Goal: Information Seeking & Learning: Find specific page/section

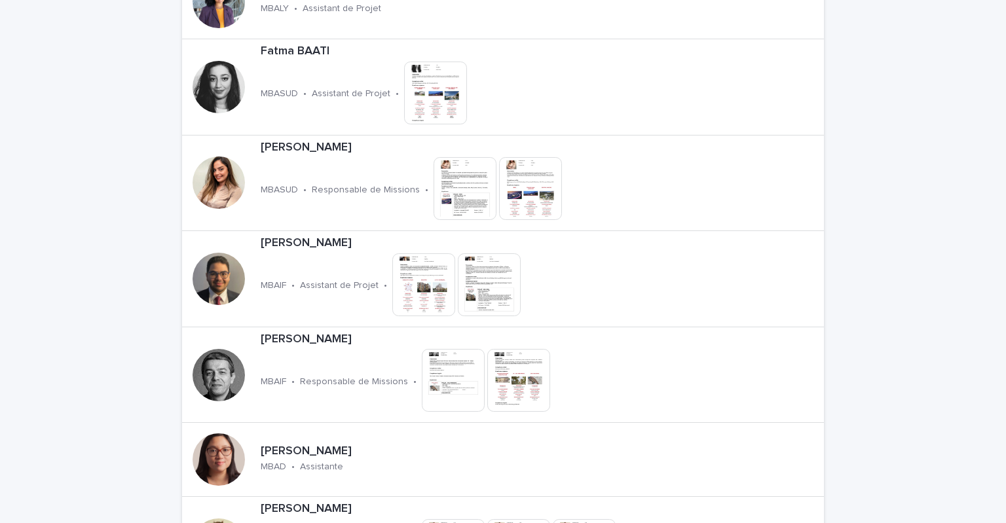
scroll to position [1528, 0]
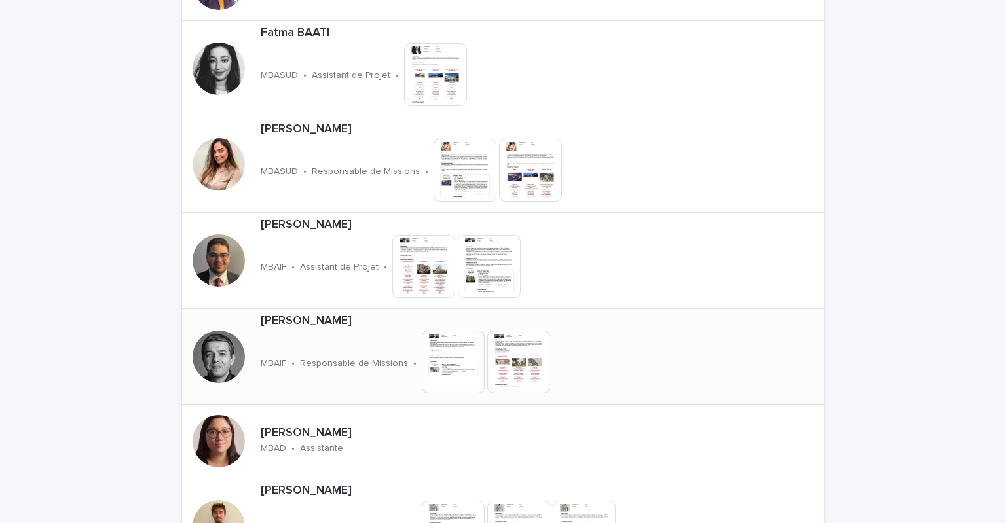
click at [317, 323] on p "[PERSON_NAME]" at bounding box center [452, 321] width 383 height 14
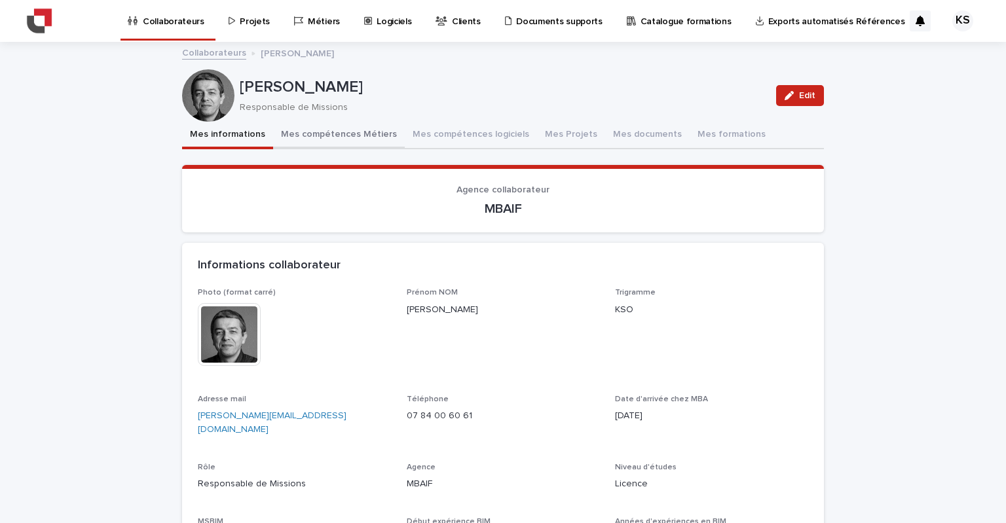
click at [353, 130] on button "Mes compétences Métiers" at bounding box center [339, 136] width 132 height 28
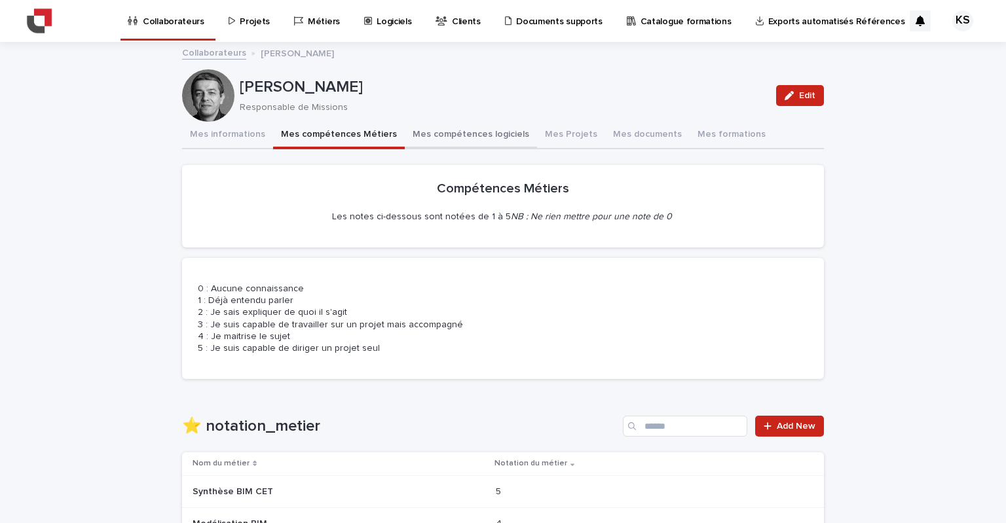
click at [466, 138] on button "Mes compétences logiciels" at bounding box center [471, 136] width 132 height 28
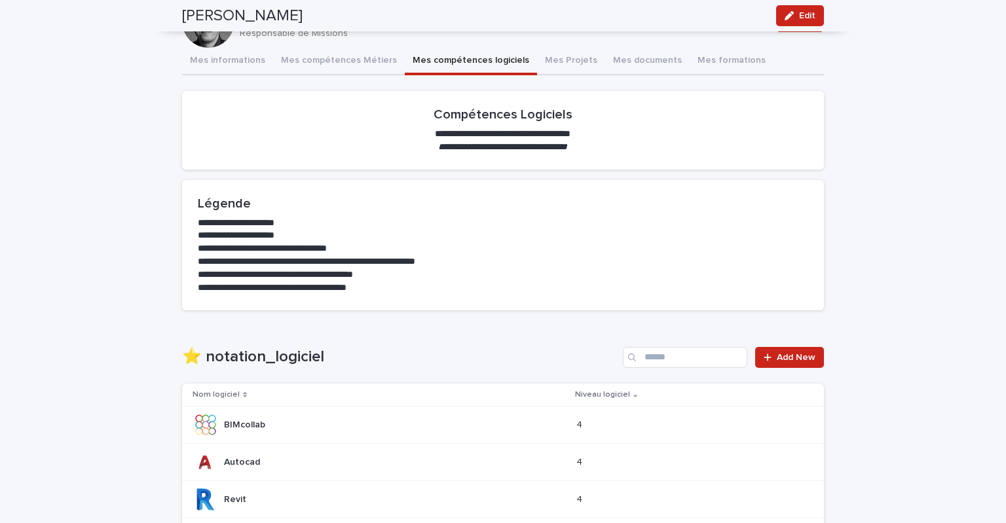
scroll to position [60, 0]
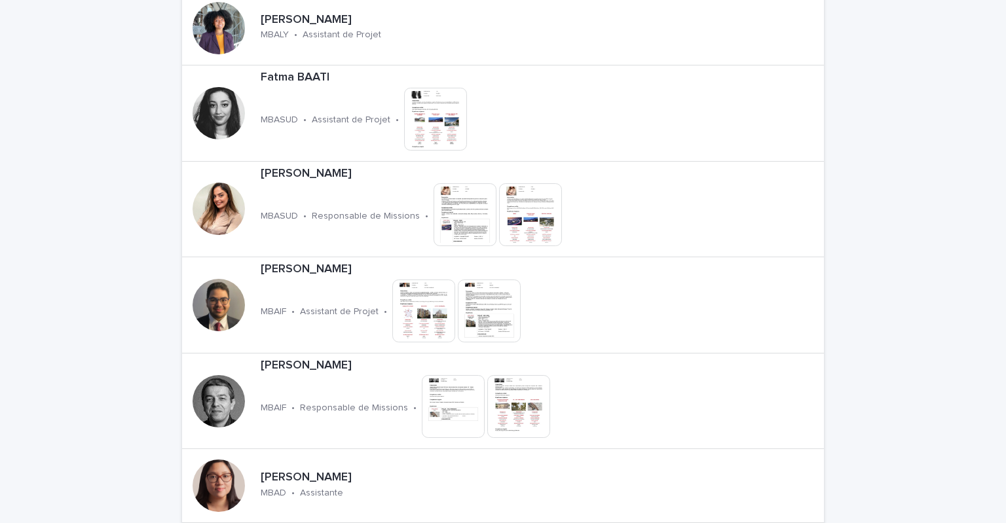
scroll to position [1484, 0]
click at [320, 369] on p "[PERSON_NAME]" at bounding box center [452, 365] width 383 height 14
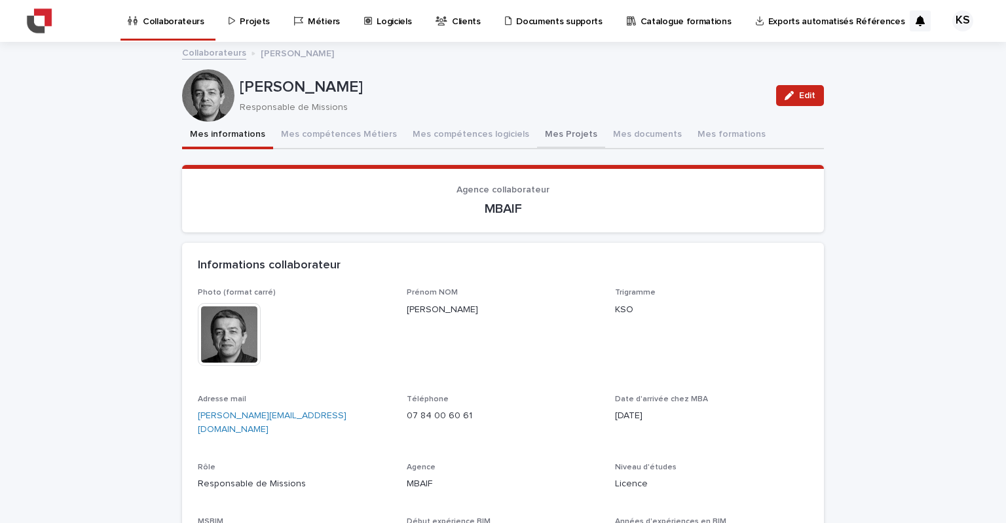
click at [545, 130] on button "Mes Projets" at bounding box center [571, 136] width 68 height 28
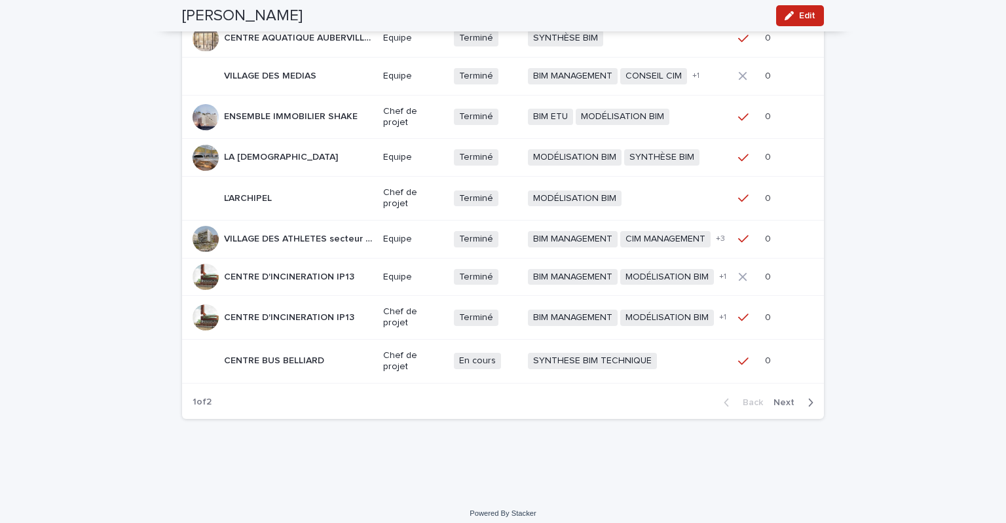
scroll to position [322, 0]
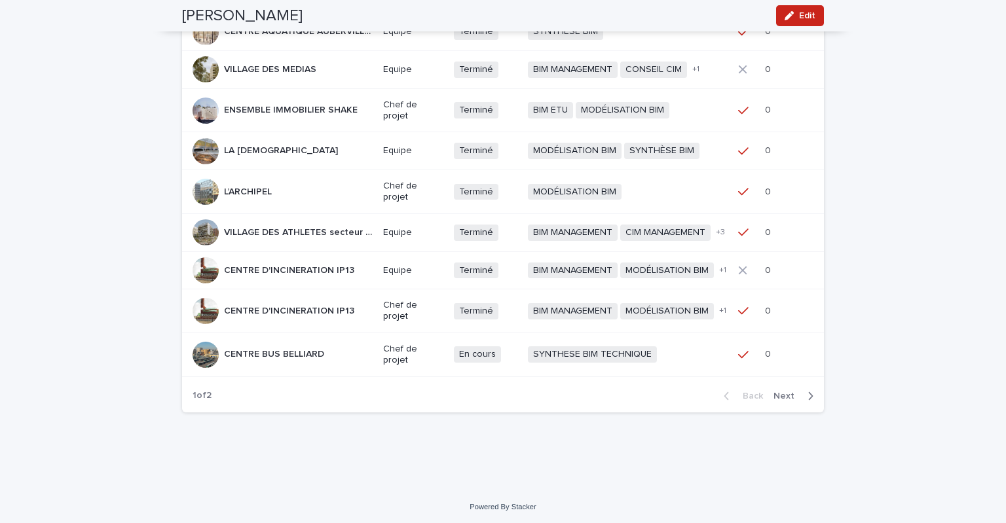
click at [788, 395] on span "Next" at bounding box center [787, 396] width 29 height 9
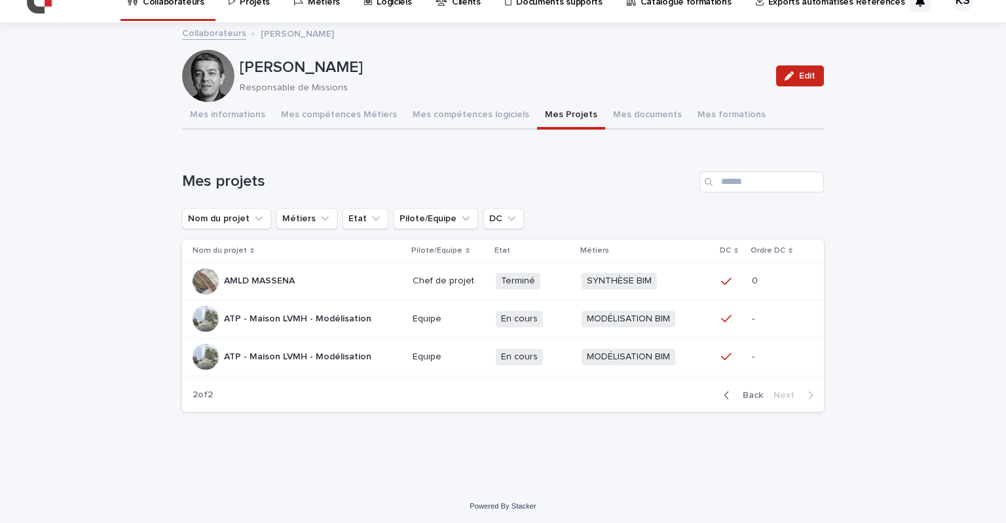
click at [741, 391] on span "Back" at bounding box center [749, 395] width 28 height 9
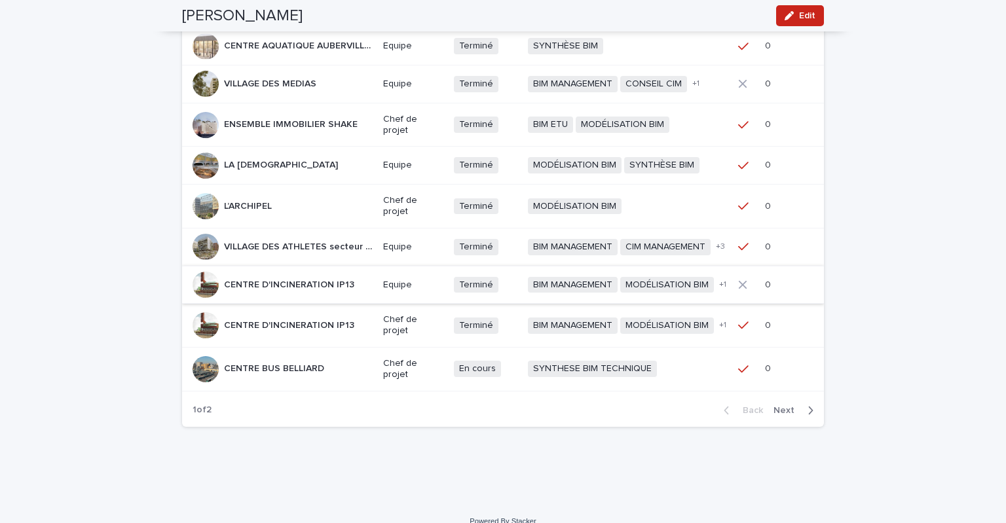
scroll to position [322, 0]
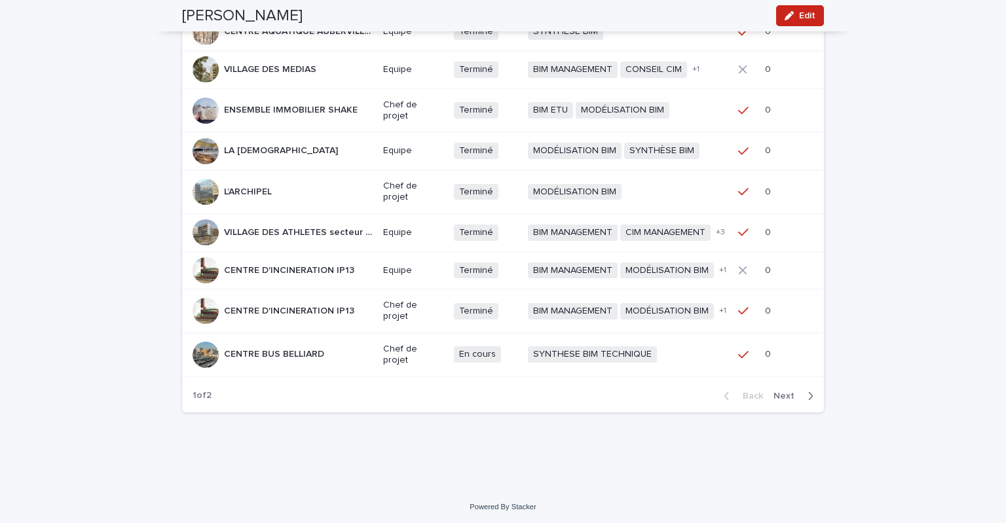
click at [779, 393] on span "Next" at bounding box center [787, 396] width 29 height 9
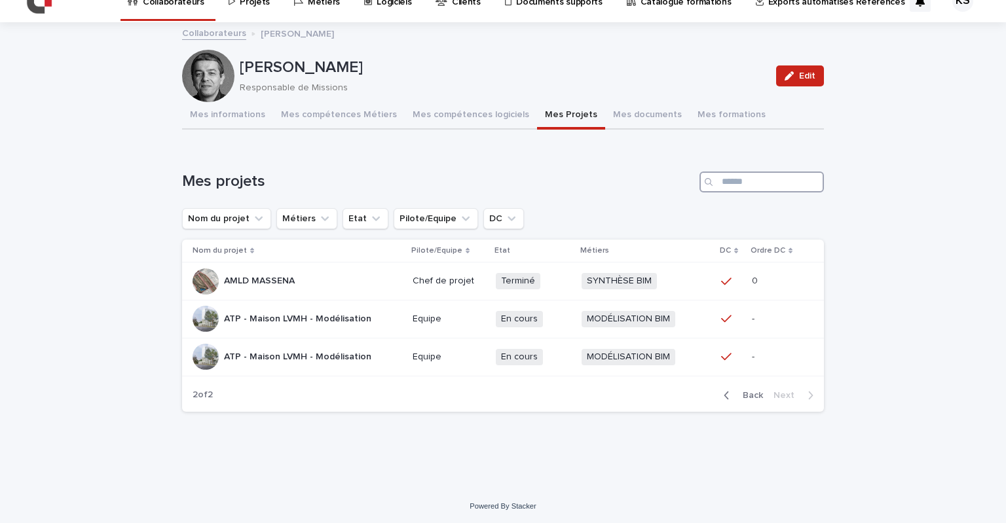
click at [733, 180] on input "Search" at bounding box center [761, 182] width 124 height 21
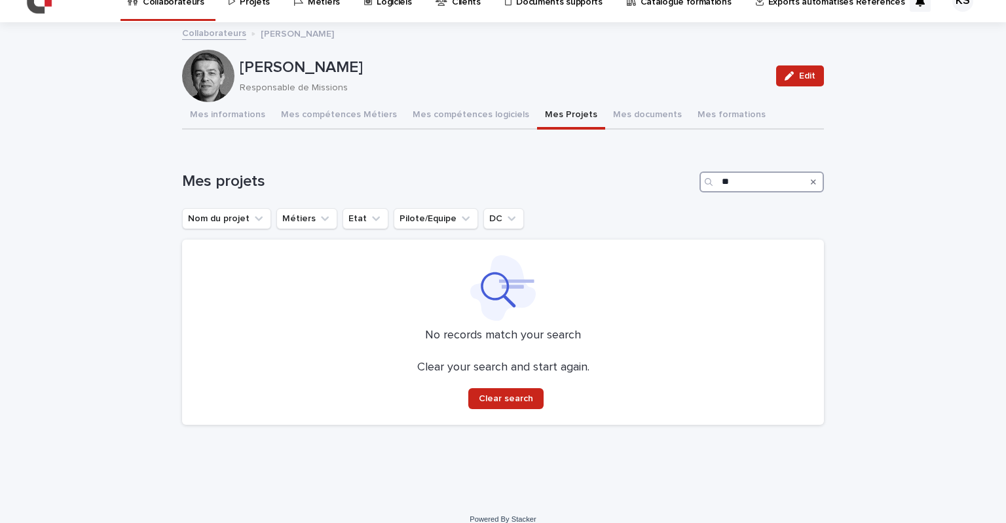
type input "*"
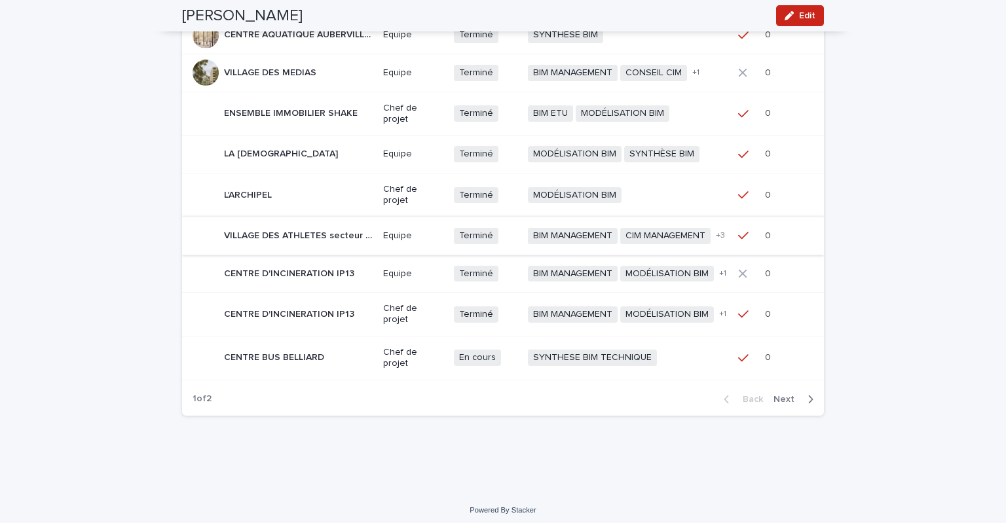
scroll to position [322, 0]
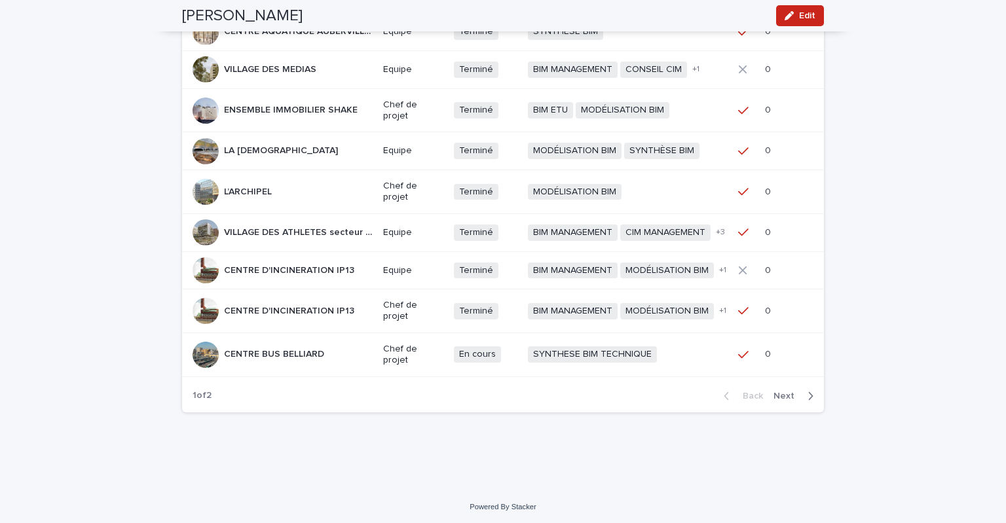
click at [783, 392] on span "Next" at bounding box center [787, 396] width 29 height 9
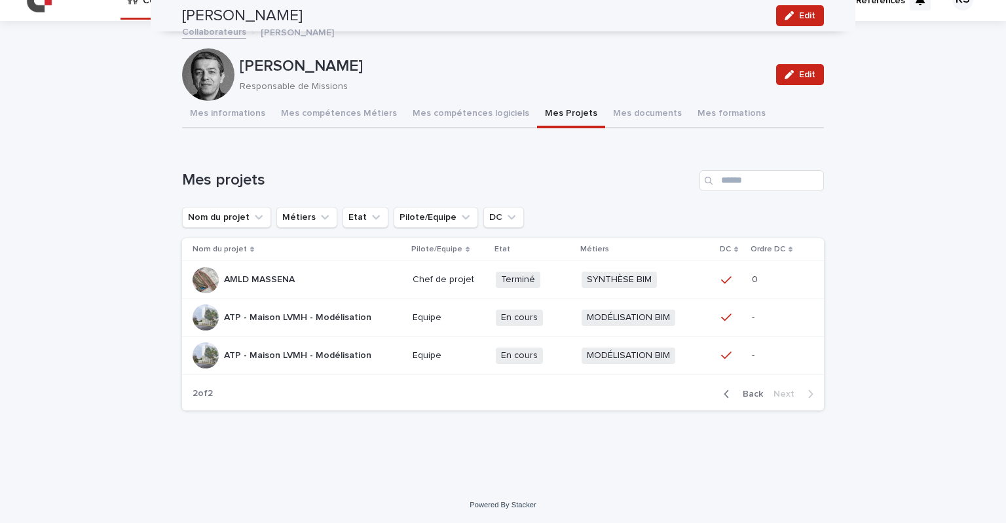
scroll to position [20, 0]
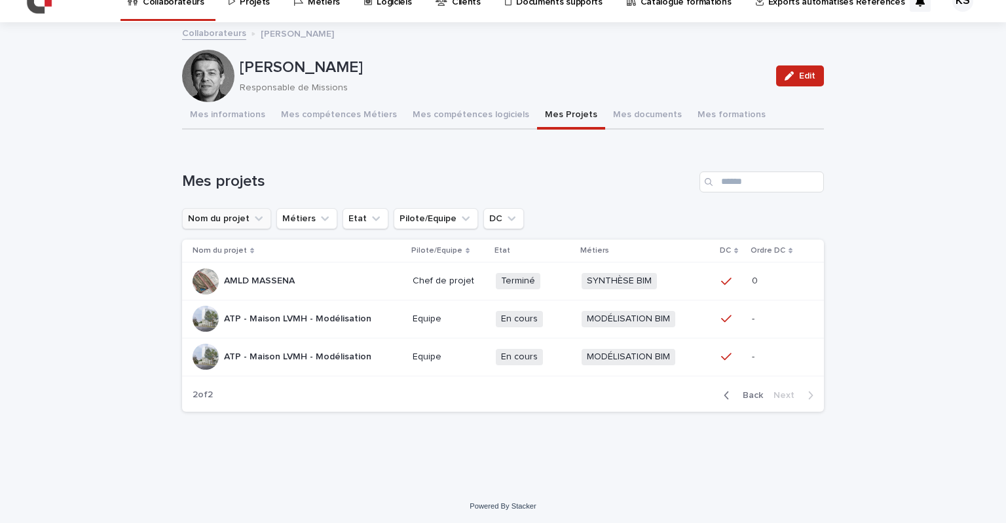
click at [253, 215] on icon "Nom du projet" at bounding box center [258, 218] width 13 height 13
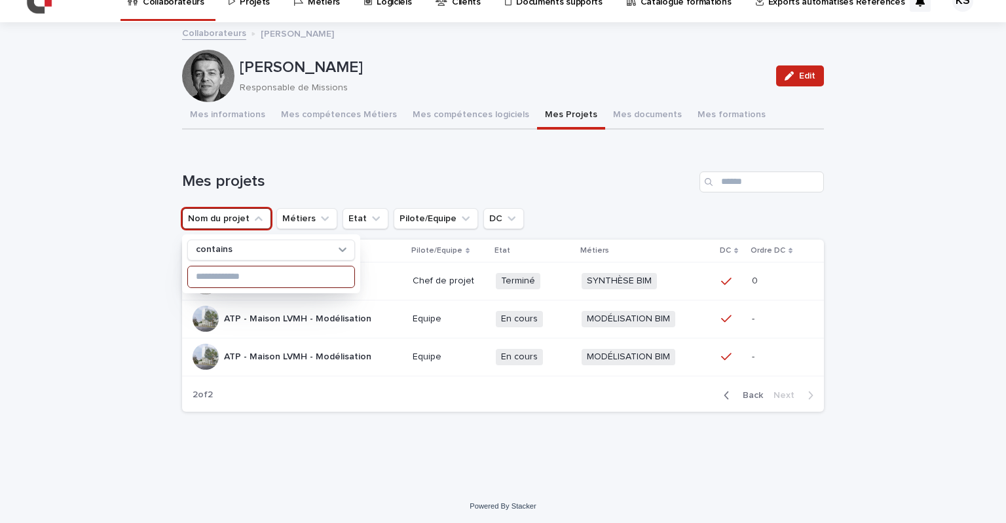
click at [258, 274] on input at bounding box center [271, 277] width 166 height 21
type input "***"
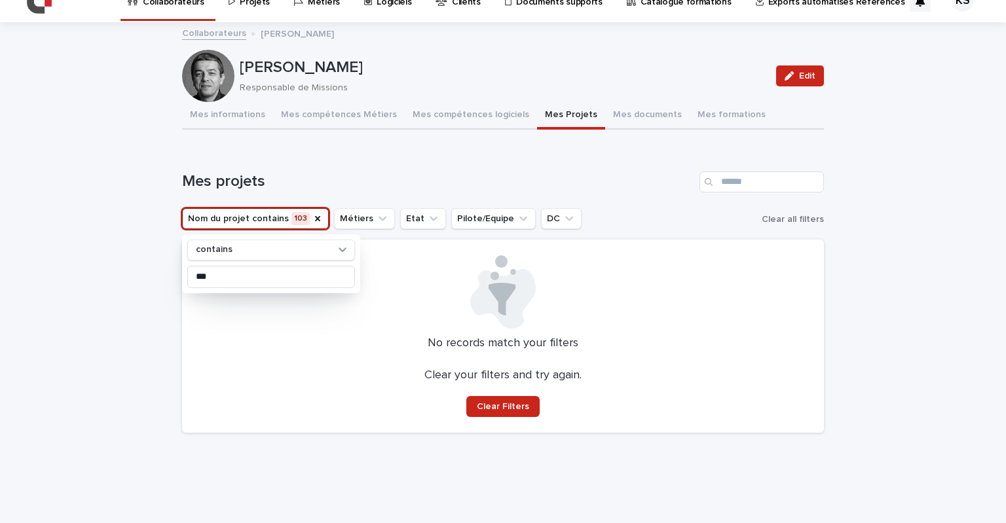
click at [109, 223] on div "Loading... Saving… Loading... Saving… Konstantinos SOULIOUDIS Edit Konstantinos…" at bounding box center [503, 266] width 1006 height 485
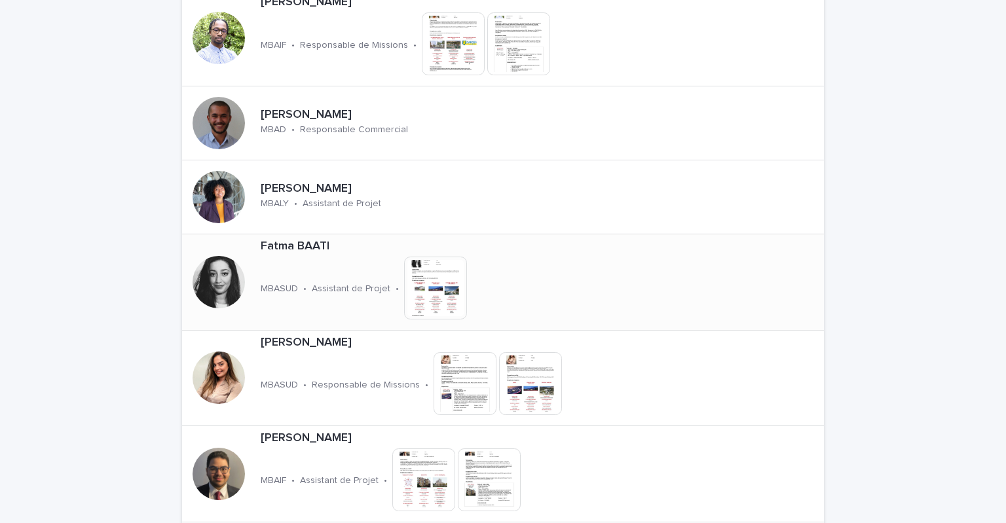
scroll to position [1484, 0]
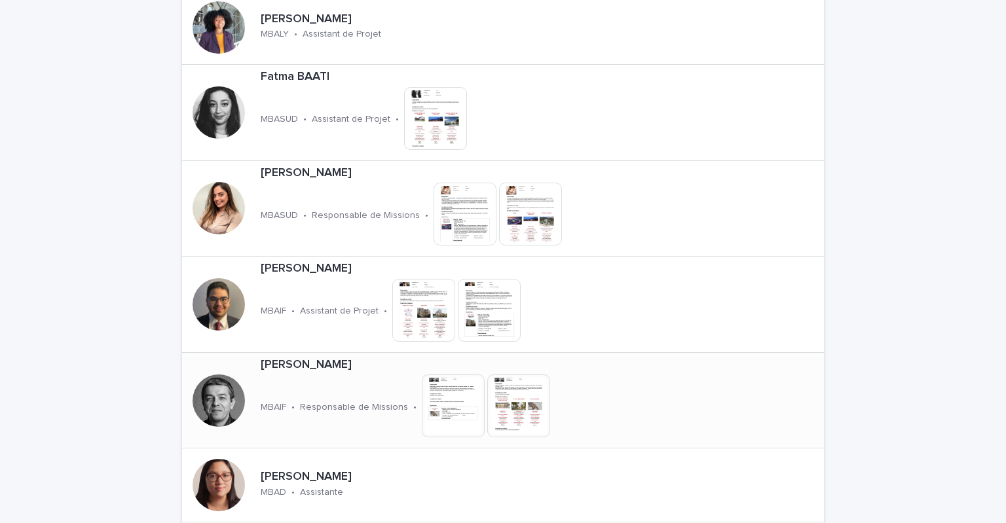
click at [315, 373] on div "[PERSON_NAME] MBAIF • Responsable de Missions • This file cannot be opened Down…" at bounding box center [452, 401] width 394 height 96
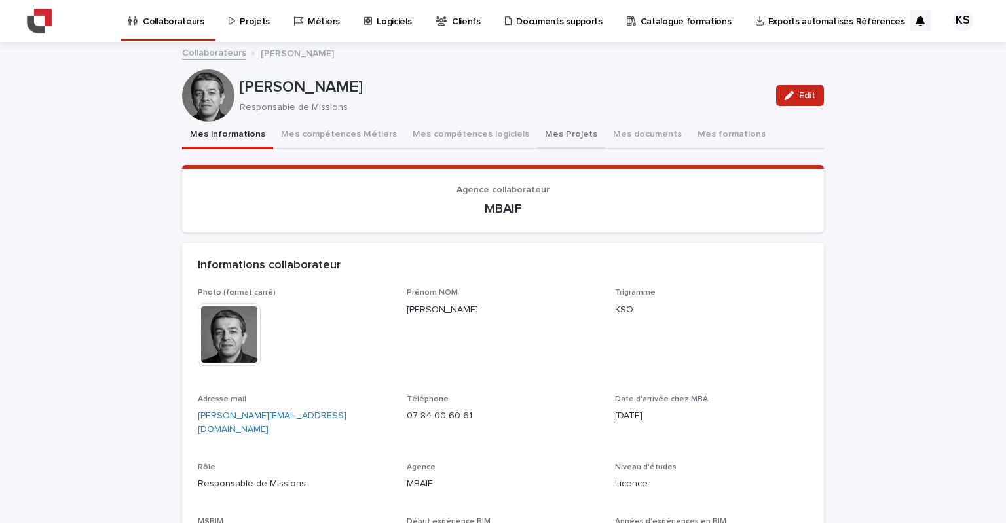
click at [557, 132] on button "Mes Projets" at bounding box center [571, 136] width 68 height 28
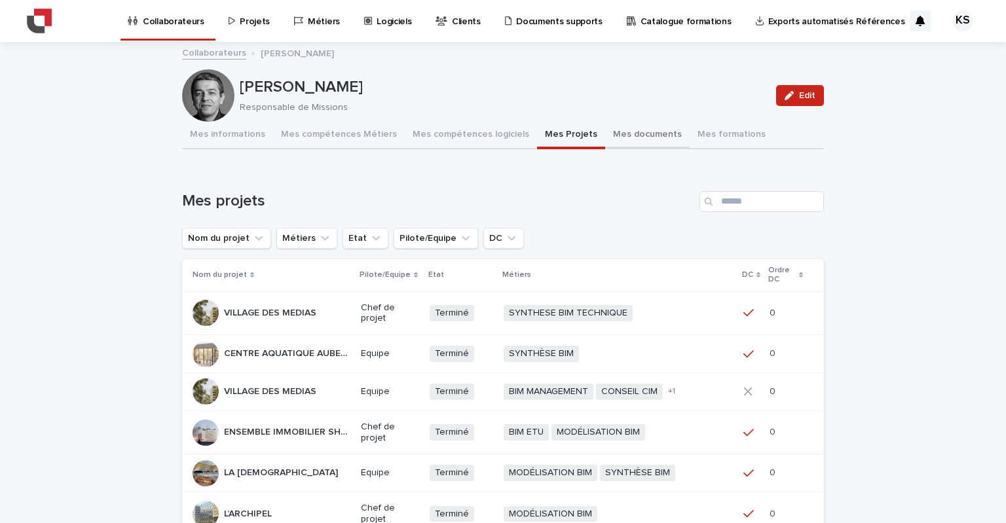
click at [610, 133] on button "Mes documents" at bounding box center [647, 136] width 84 height 28
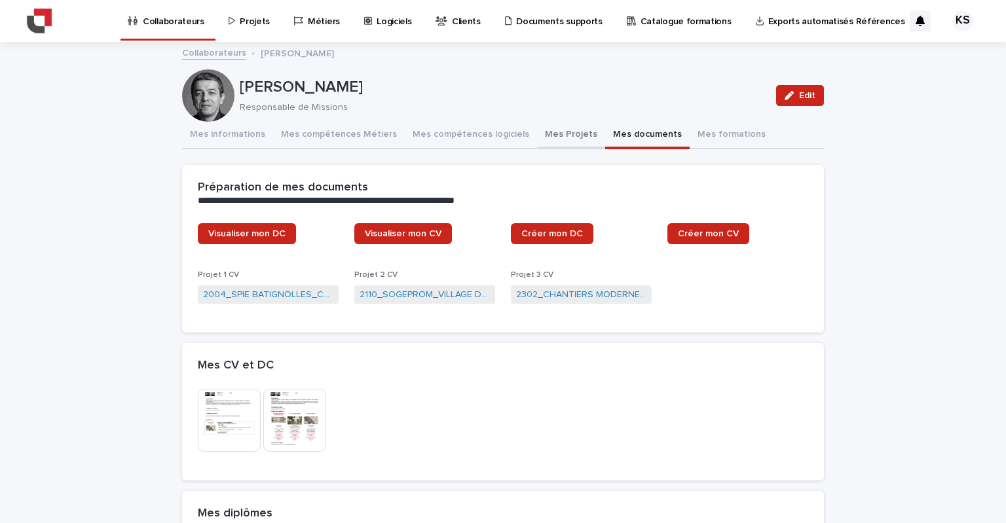
click at [543, 130] on button "Mes Projets" at bounding box center [571, 136] width 68 height 28
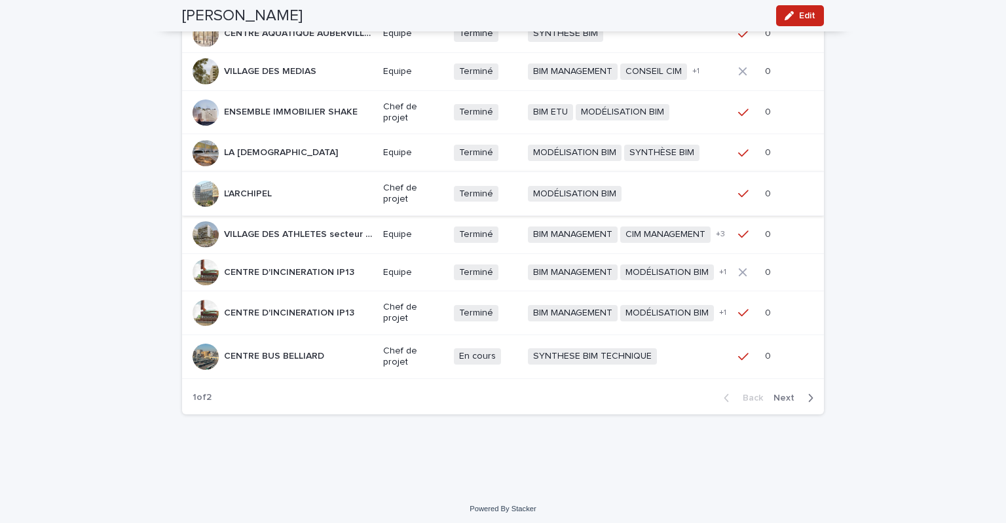
scroll to position [322, 0]
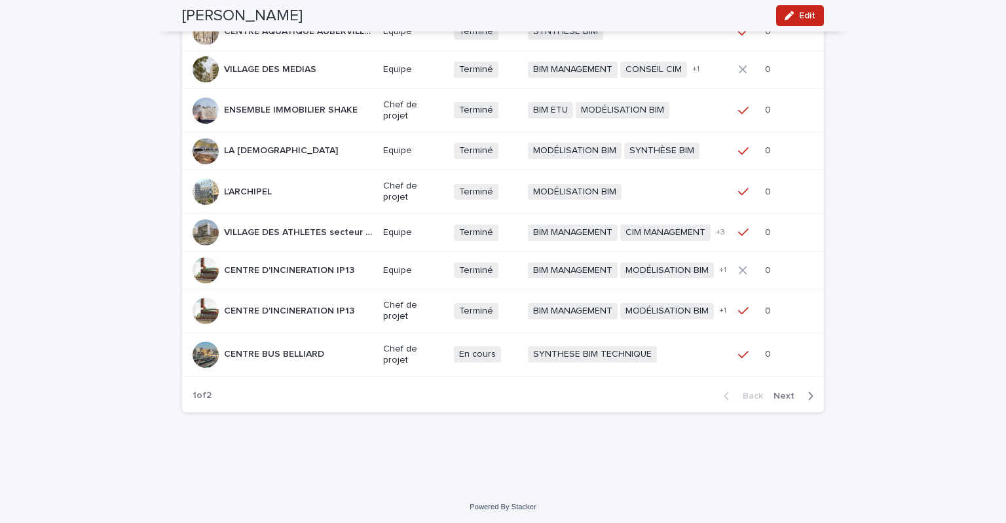
click at [778, 392] on span "Next" at bounding box center [787, 396] width 29 height 9
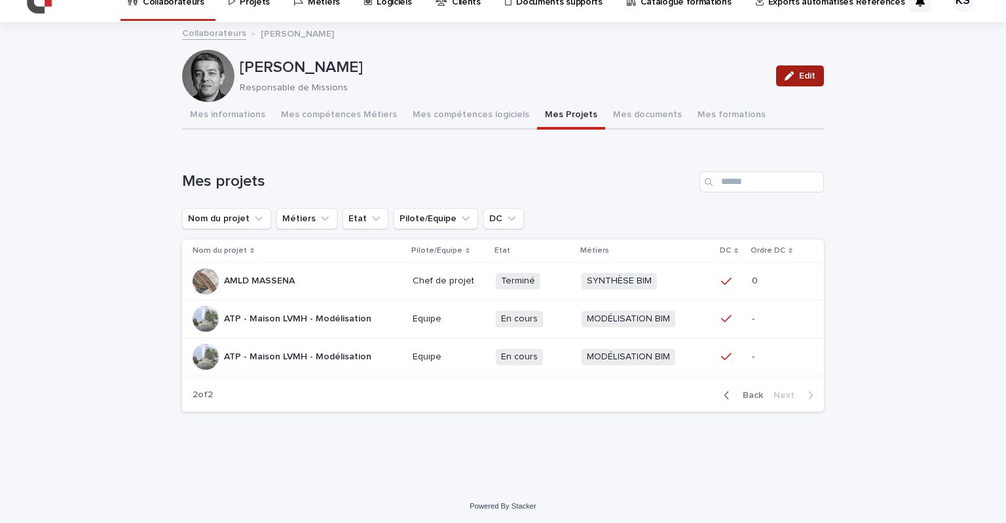
click at [799, 71] on span "Edit" at bounding box center [807, 75] width 16 height 9
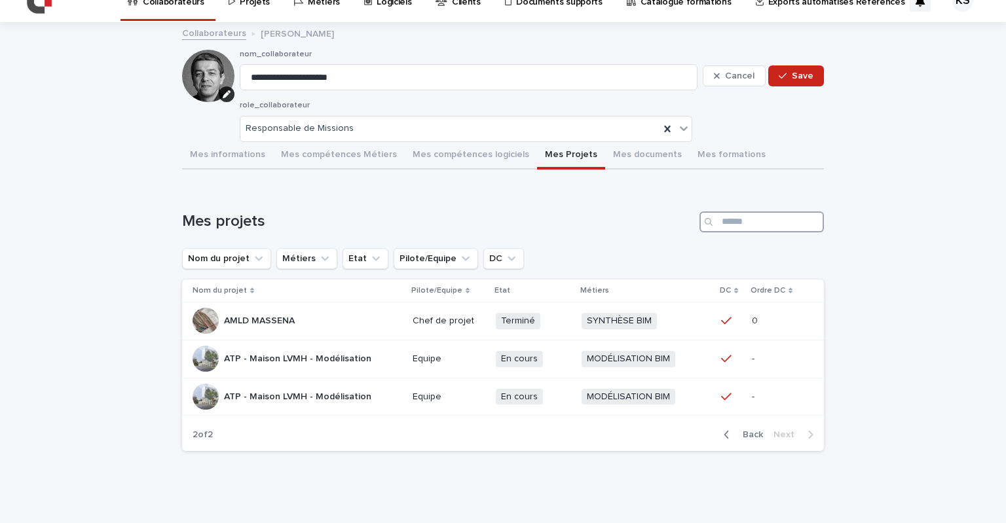
click at [749, 219] on input "Search" at bounding box center [761, 222] width 124 height 21
type input "***"
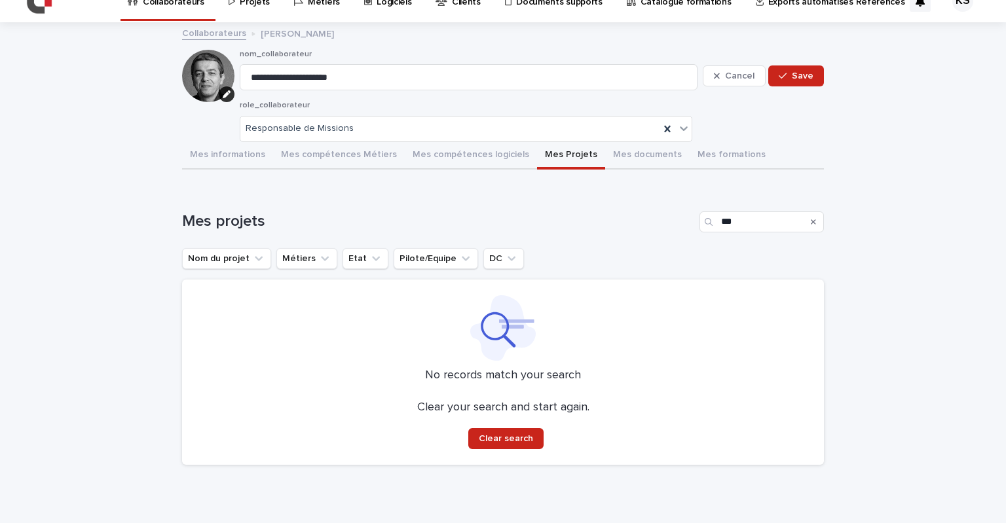
click at [811, 220] on div "Search" at bounding box center [813, 222] width 21 height 21
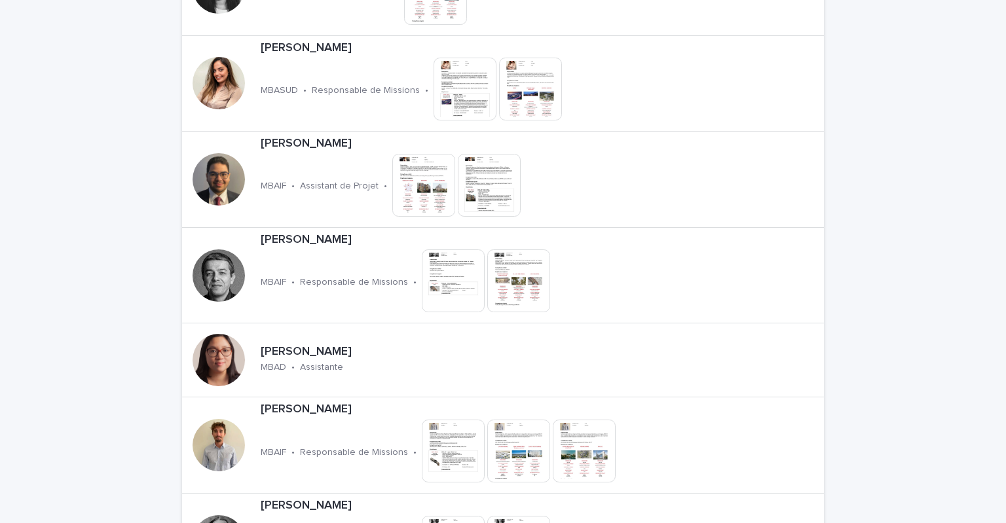
scroll to position [1615, 0]
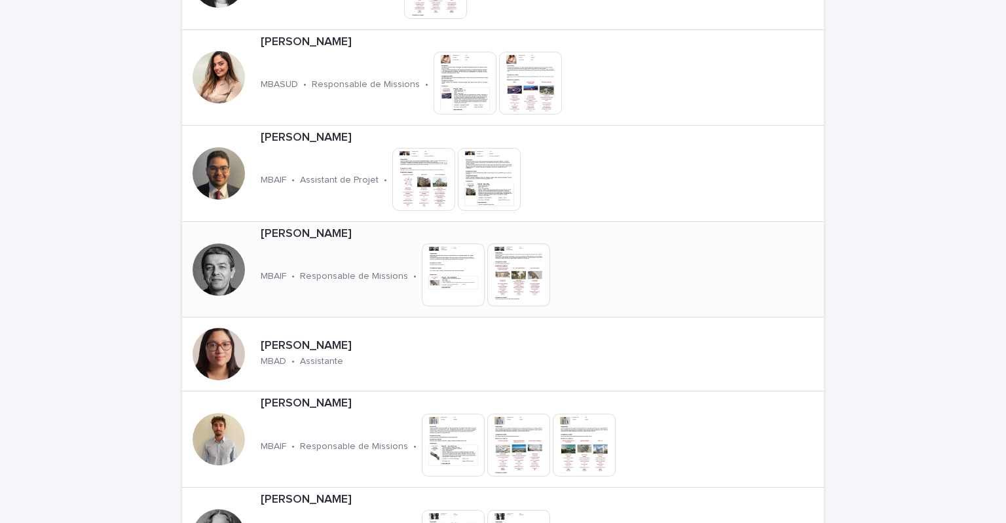
click at [337, 248] on div "[PERSON_NAME] MBAIF • Responsable de Missions • This file cannot be opened Down…" at bounding box center [452, 270] width 394 height 96
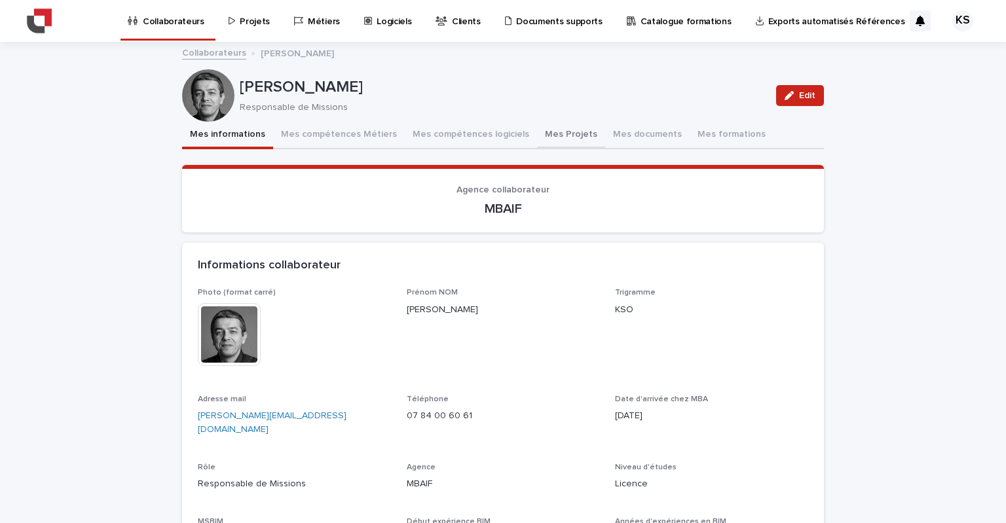
click at [540, 132] on button "Mes Projets" at bounding box center [571, 136] width 68 height 28
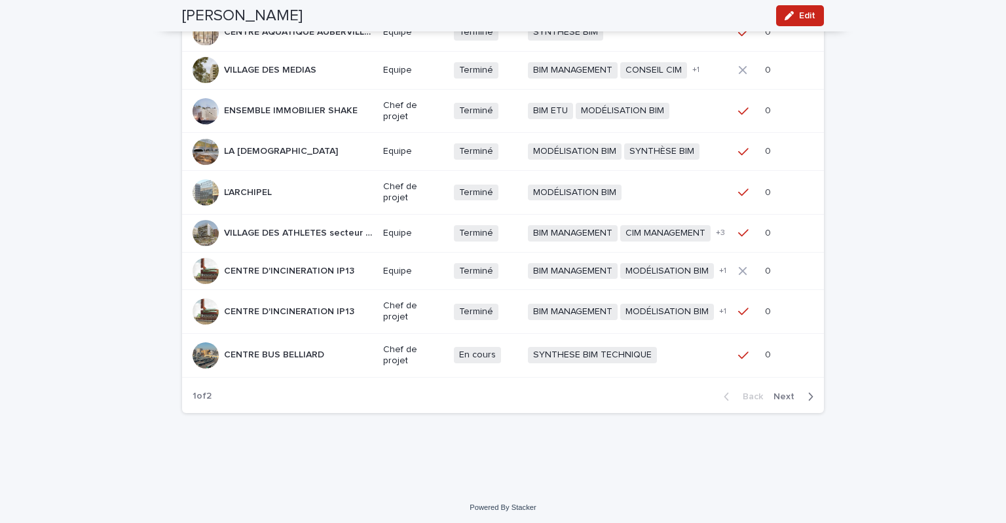
scroll to position [322, 0]
click at [788, 392] on span "Next" at bounding box center [787, 396] width 29 height 9
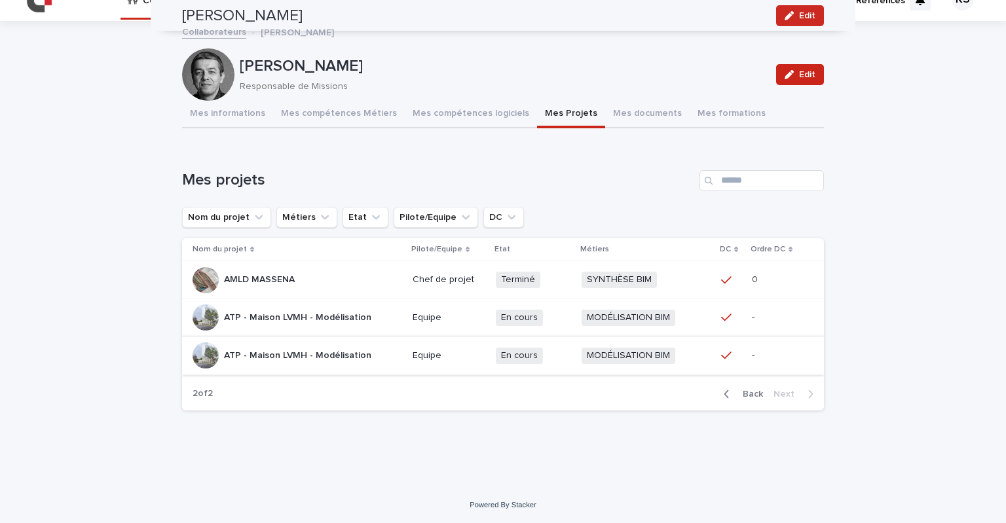
scroll to position [20, 0]
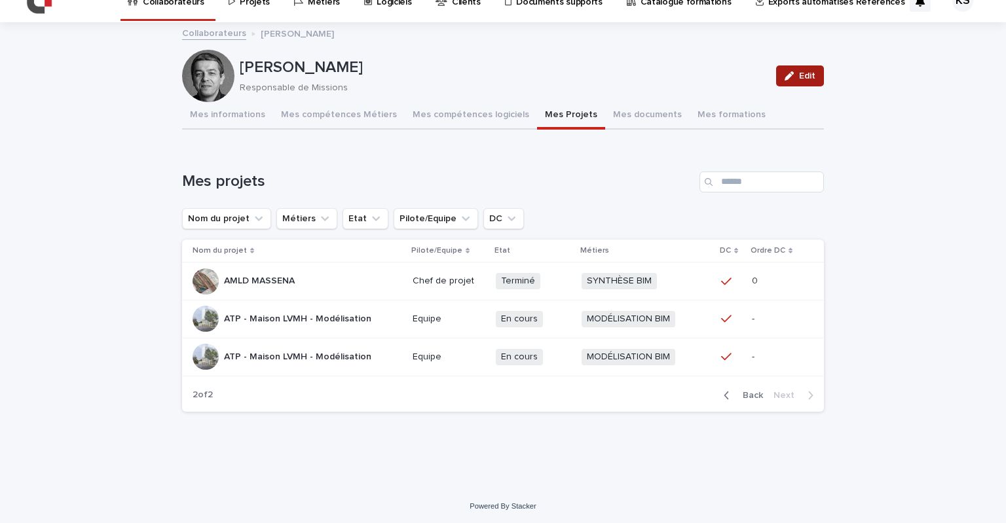
click at [794, 73] on div "button" at bounding box center [792, 75] width 14 height 9
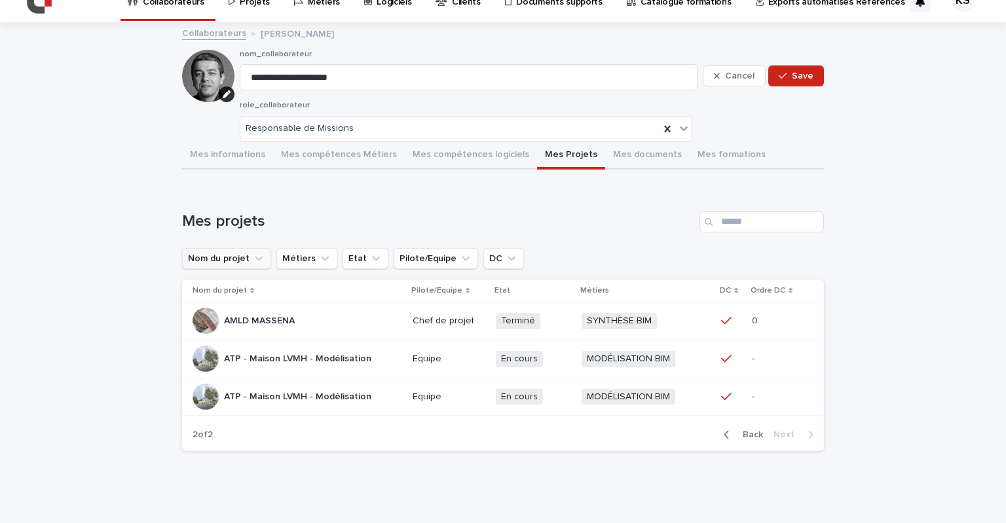
click at [252, 255] on icon "Nom du projet" at bounding box center [258, 258] width 13 height 13
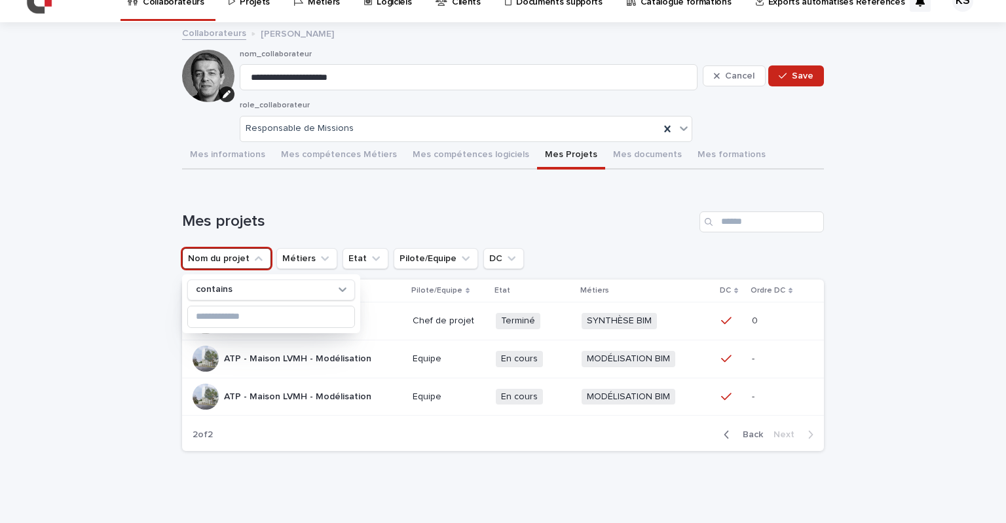
click at [255, 256] on icon "Nom du projet" at bounding box center [259, 258] width 8 height 5
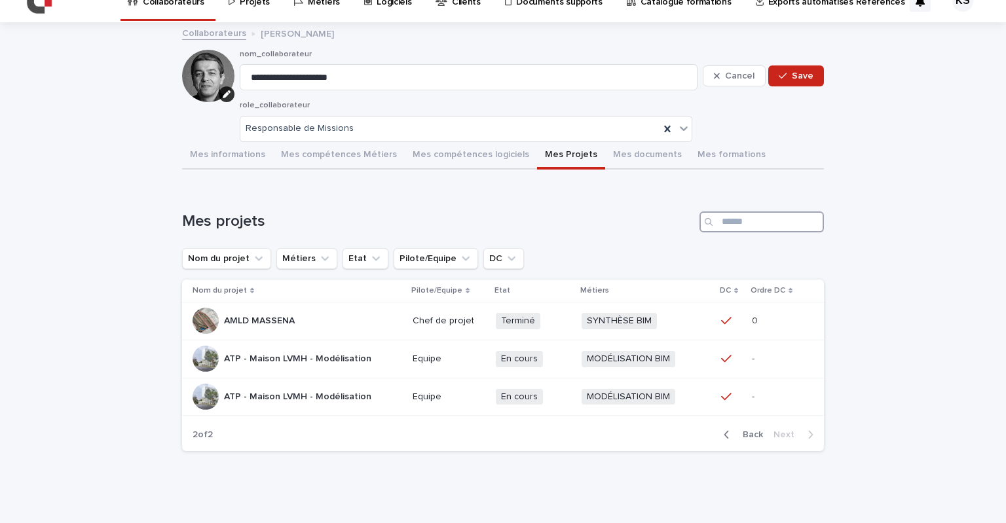
click at [733, 218] on input "Search" at bounding box center [761, 222] width 124 height 21
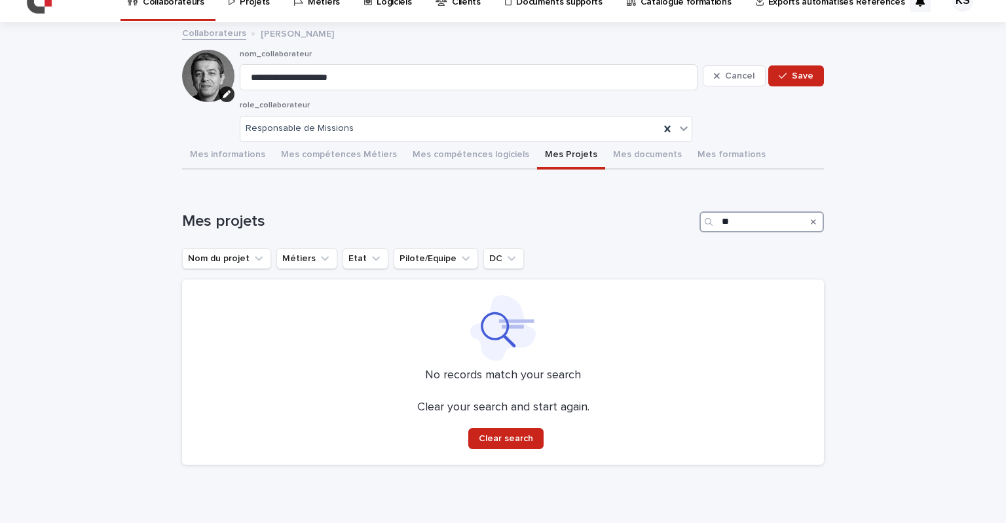
type input "*"
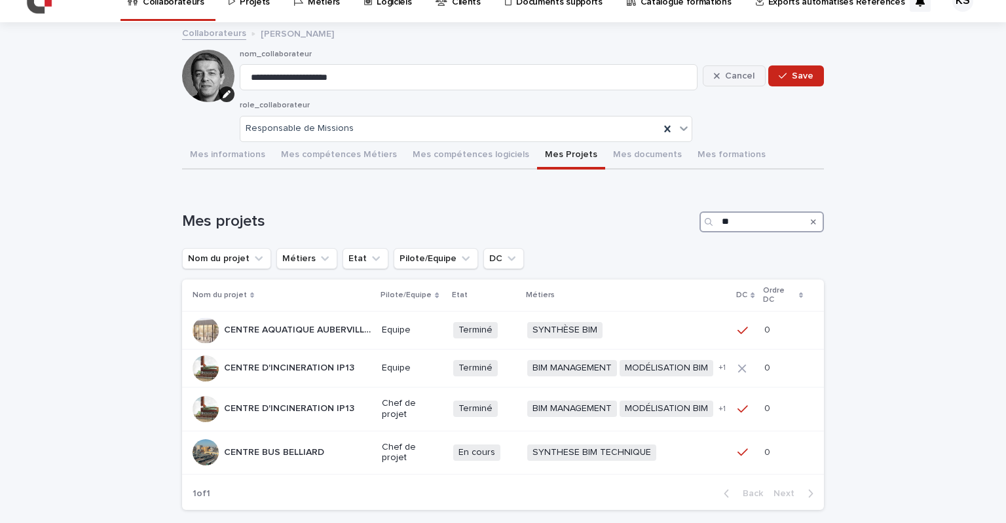
type input "**"
click at [739, 74] on span "Cancel" at bounding box center [739, 75] width 29 height 9
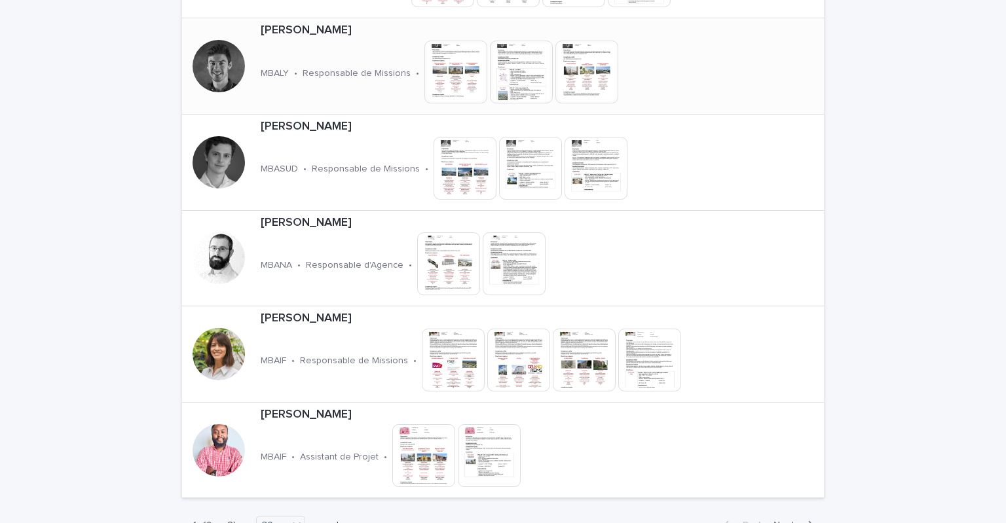
scroll to position [2663, 0]
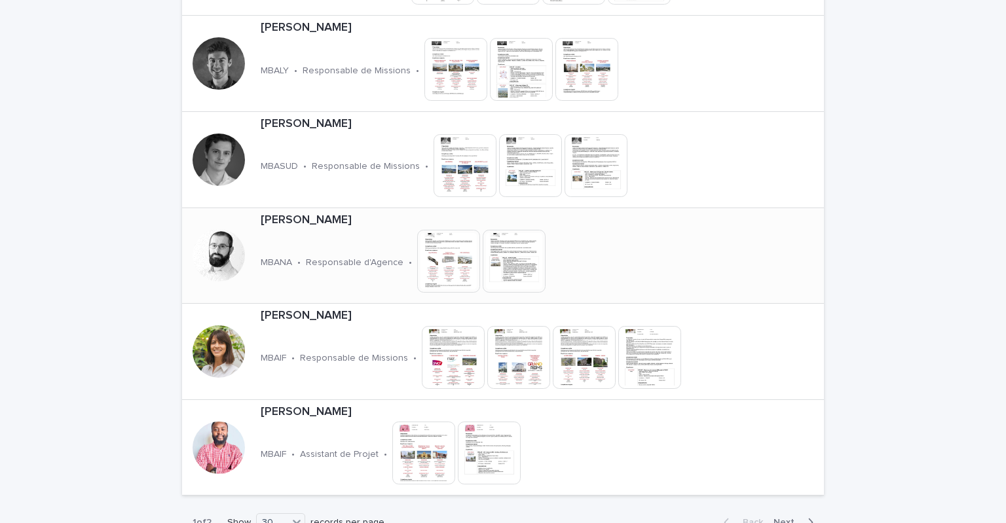
click at [360, 208] on div "Sébastien GARREAU MBANA • Responsable d'Agence • This file cannot be opened Dow…" at bounding box center [449, 256] width 389 height 96
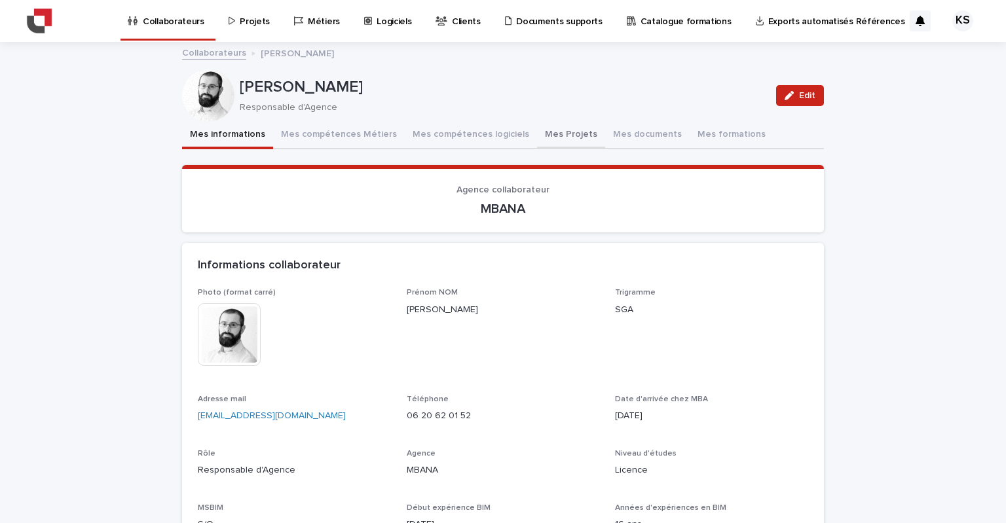
click at [565, 132] on button "Mes Projets" at bounding box center [571, 136] width 68 height 28
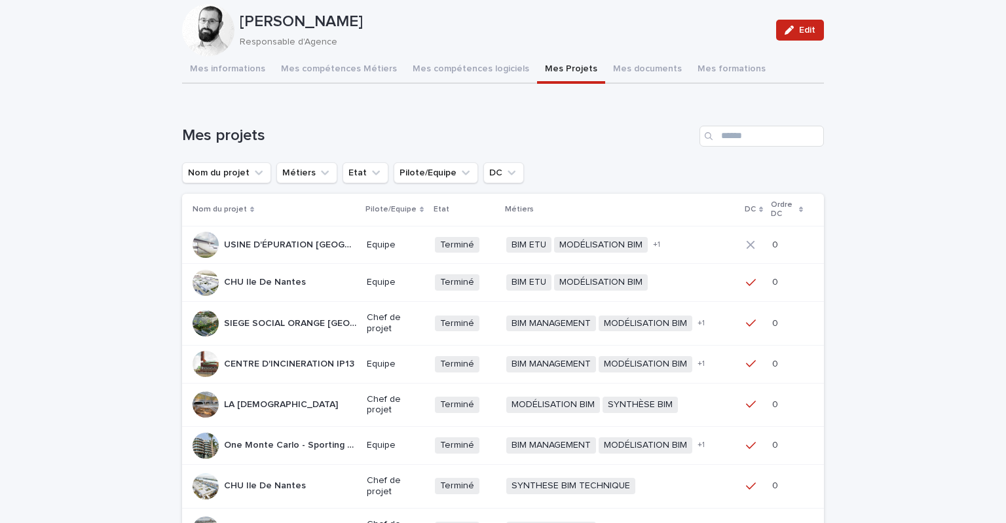
scroll to position [262, 0]
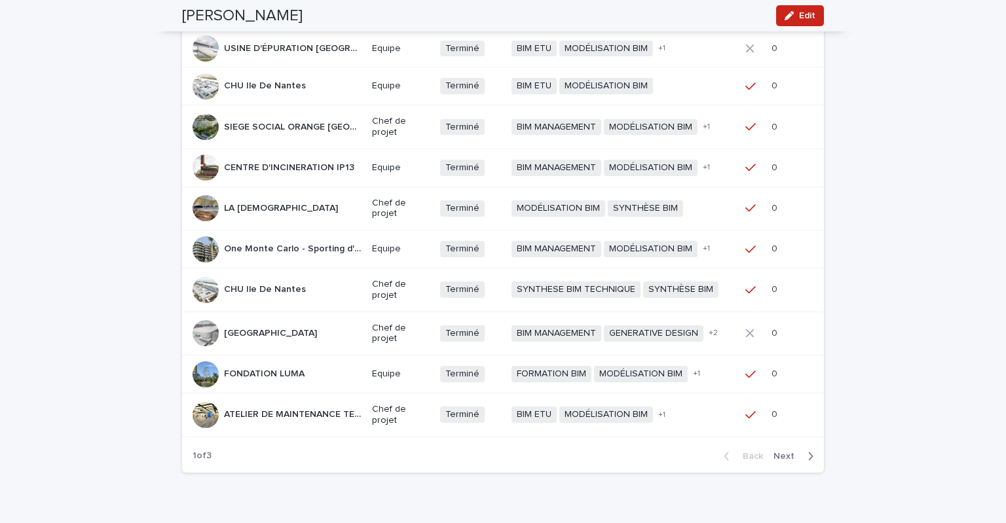
click at [783, 454] on span "Next" at bounding box center [787, 456] width 29 height 9
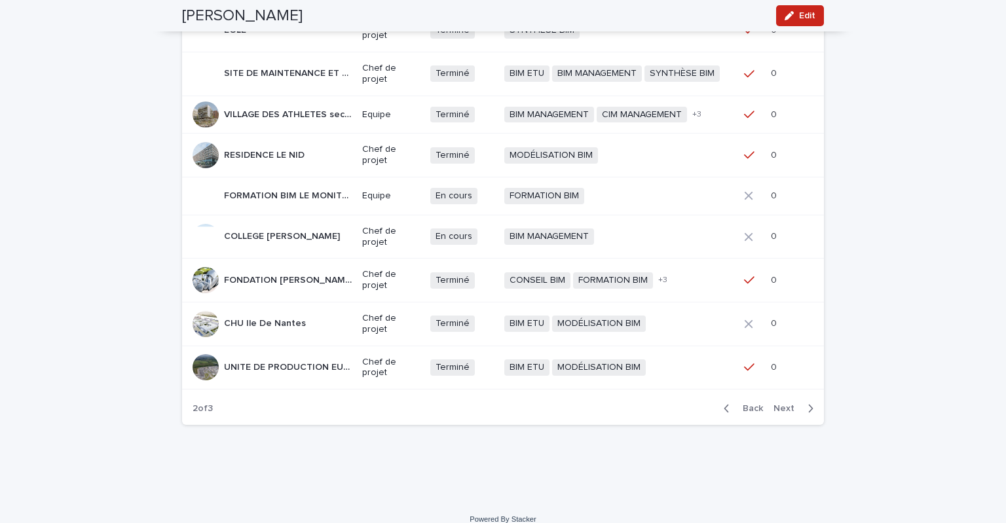
scroll to position [333, 0]
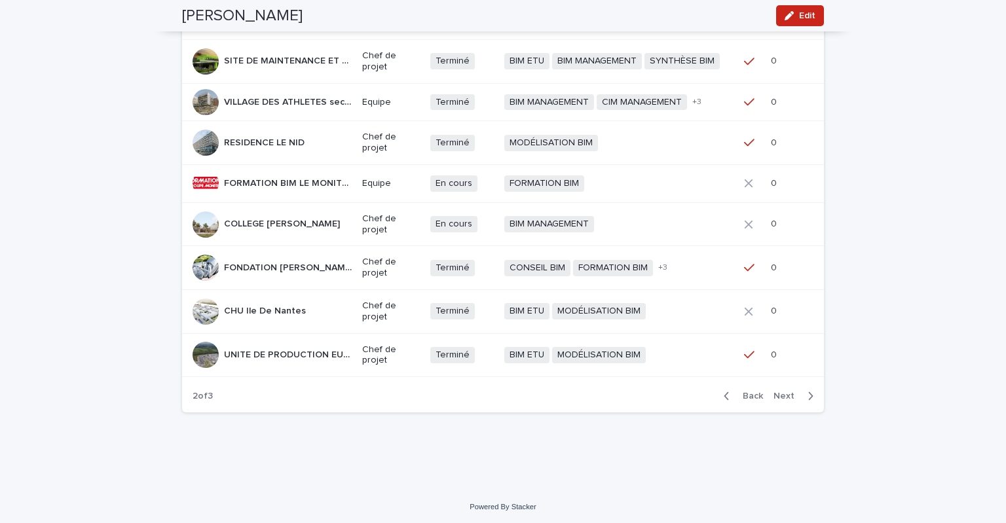
click at [783, 392] on span "Next" at bounding box center [787, 396] width 29 height 9
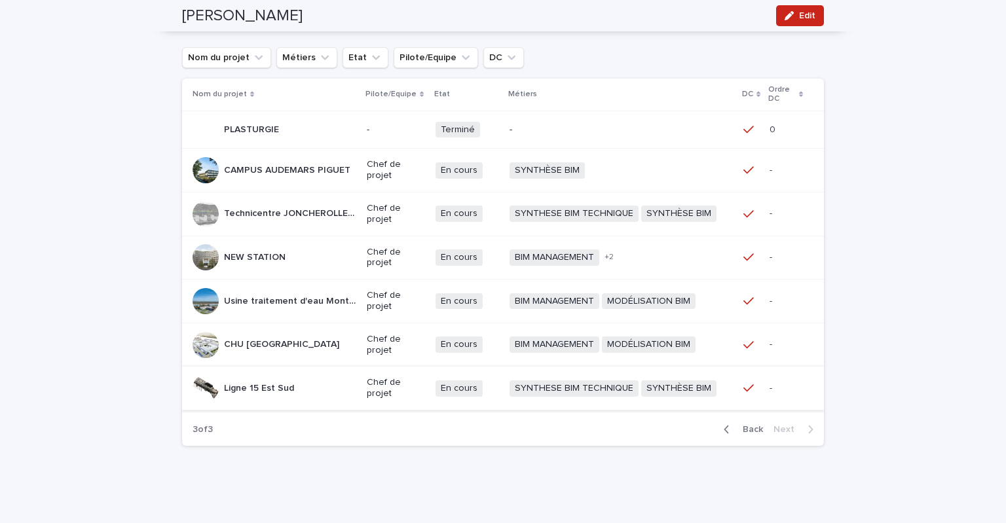
scroll to position [171, 0]
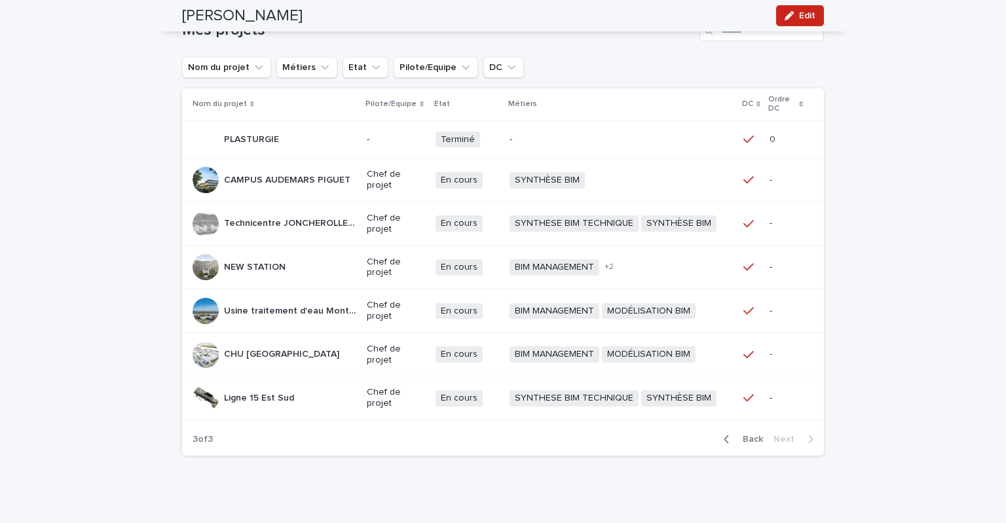
click at [724, 437] on icon "button" at bounding box center [727, 440] width 6 height 12
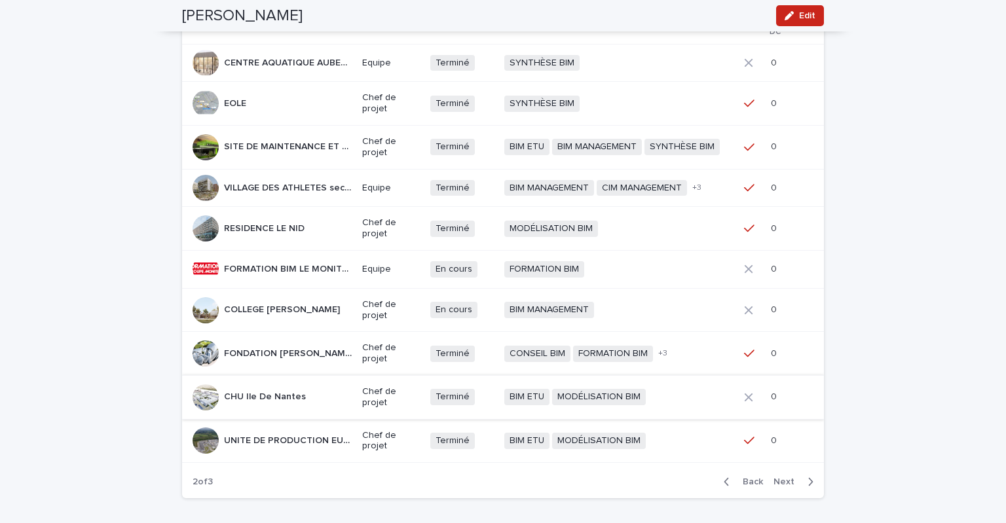
scroll to position [246, 0]
drag, startPoint x: 345, startPoint y: 350, endPoint x: 314, endPoint y: 361, distance: 32.5
click at [314, 361] on div "FONDATION LOUIS VUITTON FONDATION LOUIS VUITTON" at bounding box center [272, 355] width 159 height 26
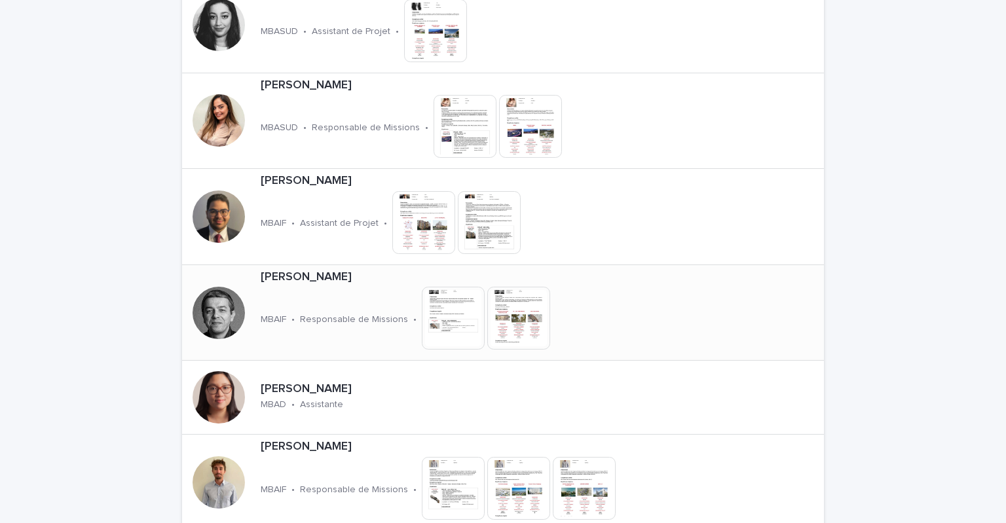
click at [325, 278] on p "[PERSON_NAME]" at bounding box center [452, 277] width 383 height 14
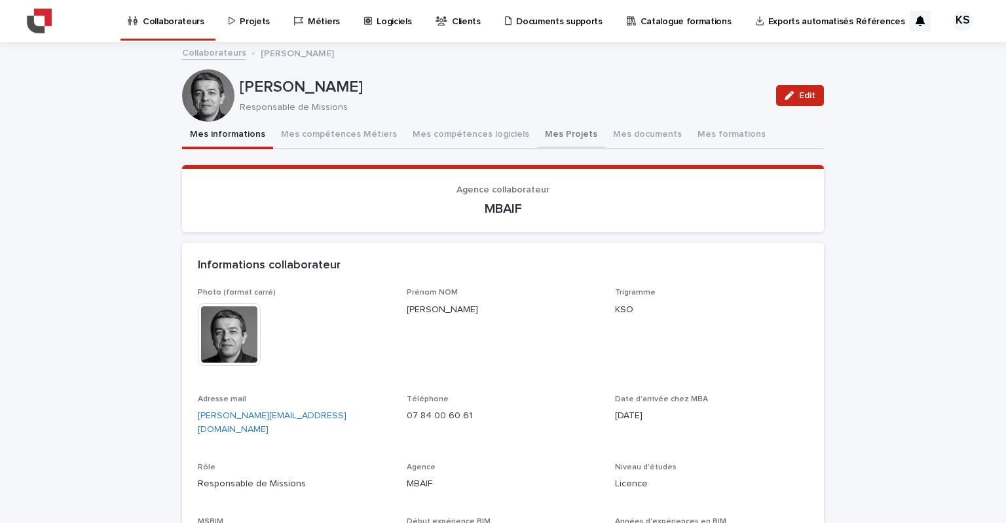
click at [548, 130] on button "Mes Projets" at bounding box center [571, 136] width 68 height 28
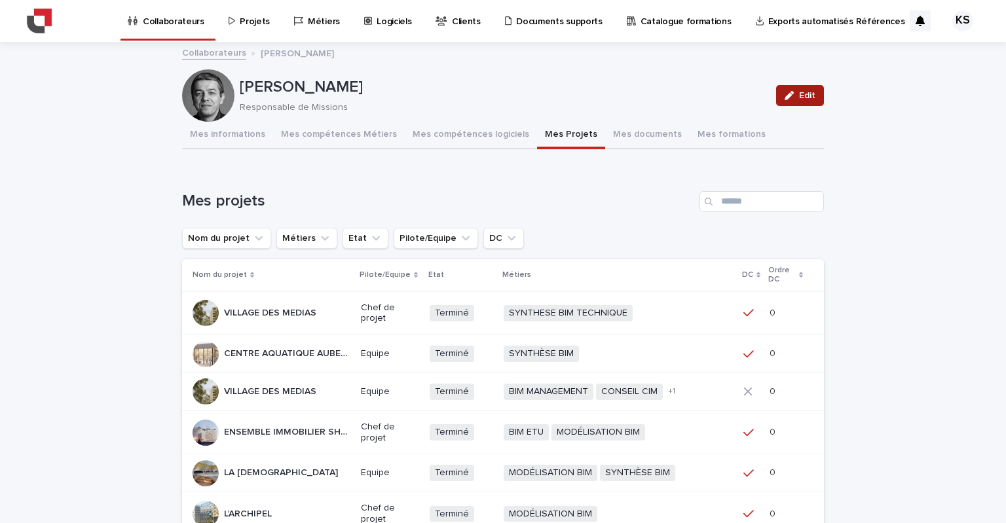
click at [807, 94] on span "Edit" at bounding box center [807, 95] width 16 height 9
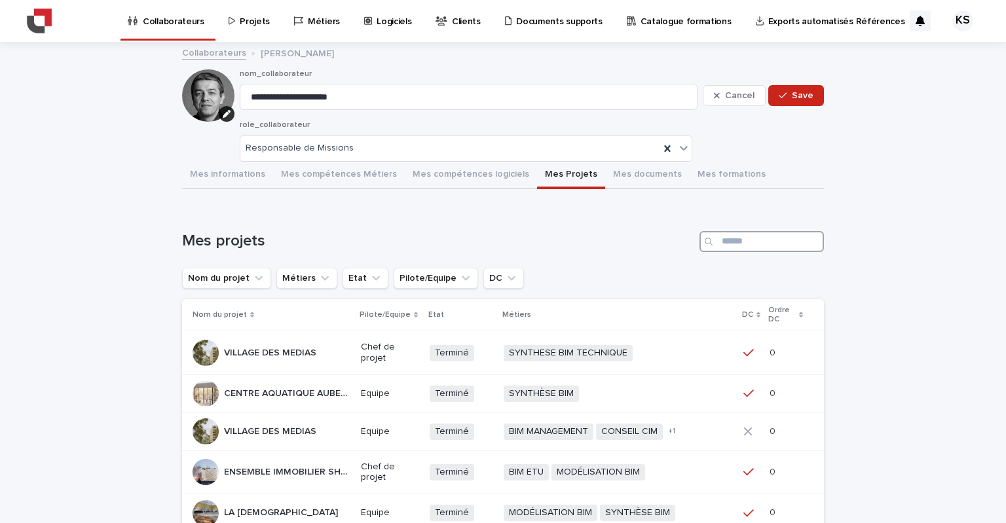
click at [783, 243] on input "Search" at bounding box center [761, 241] width 124 height 21
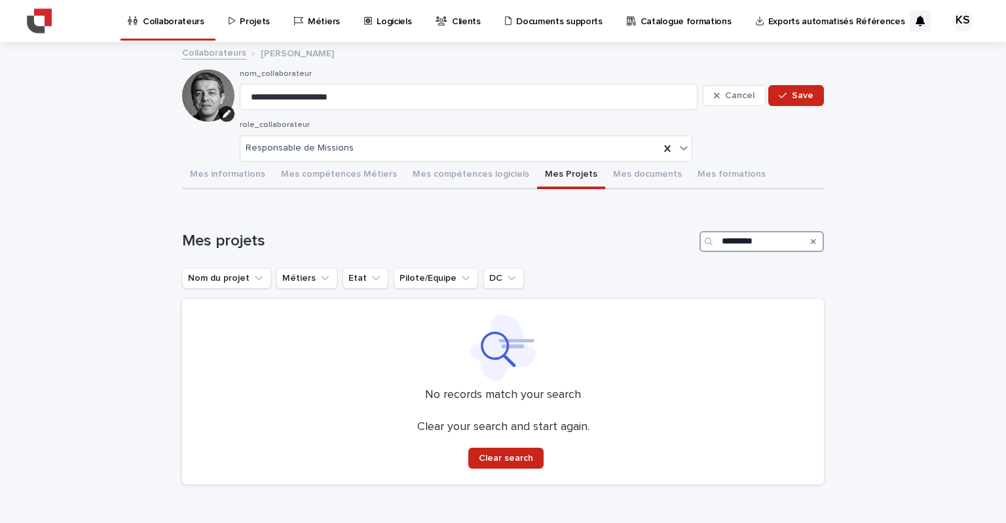
type input "*********"
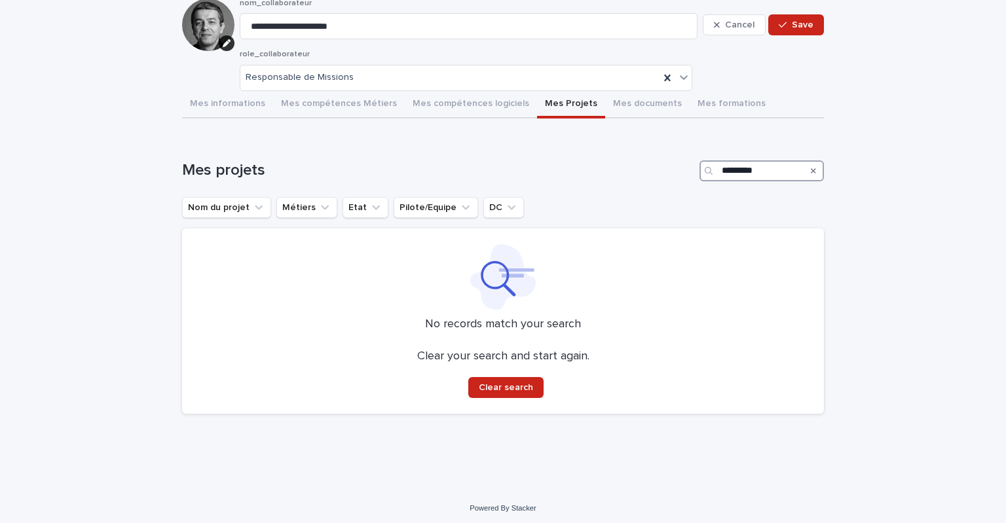
scroll to position [73, 0]
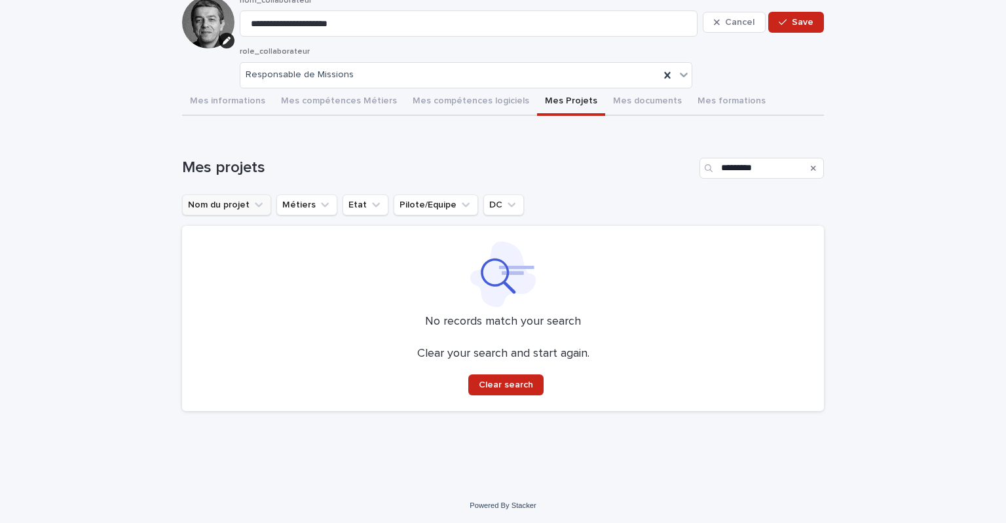
click at [255, 204] on icon "Nom du projet" at bounding box center [259, 204] width 8 height 5
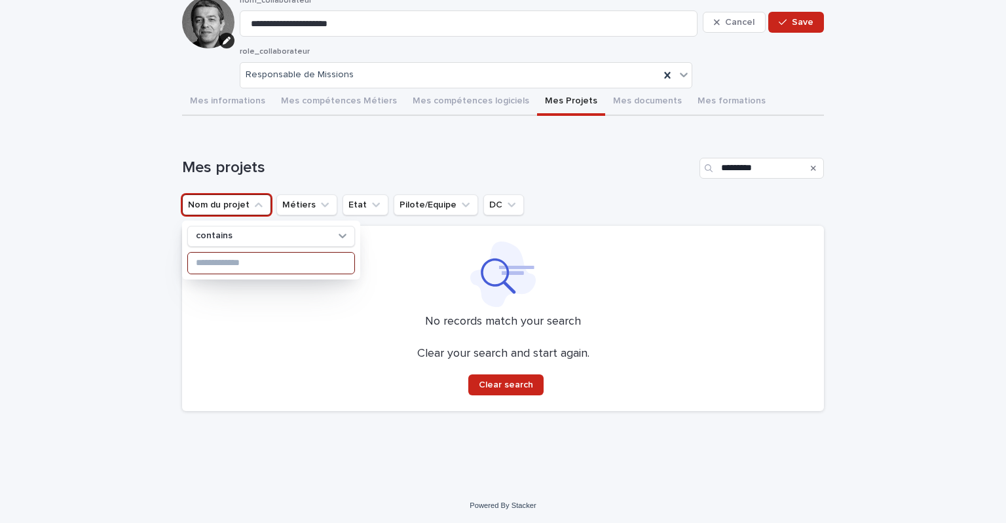
click at [239, 259] on input at bounding box center [271, 263] width 166 height 21
type input "*********"
click at [388, 160] on h1 "Mes projets" at bounding box center [438, 167] width 512 height 19
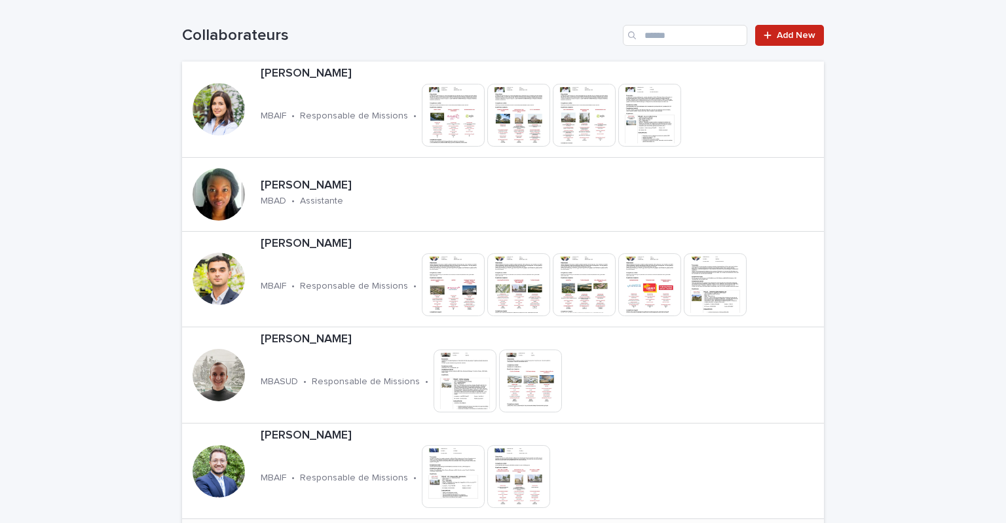
scroll to position [611, 0]
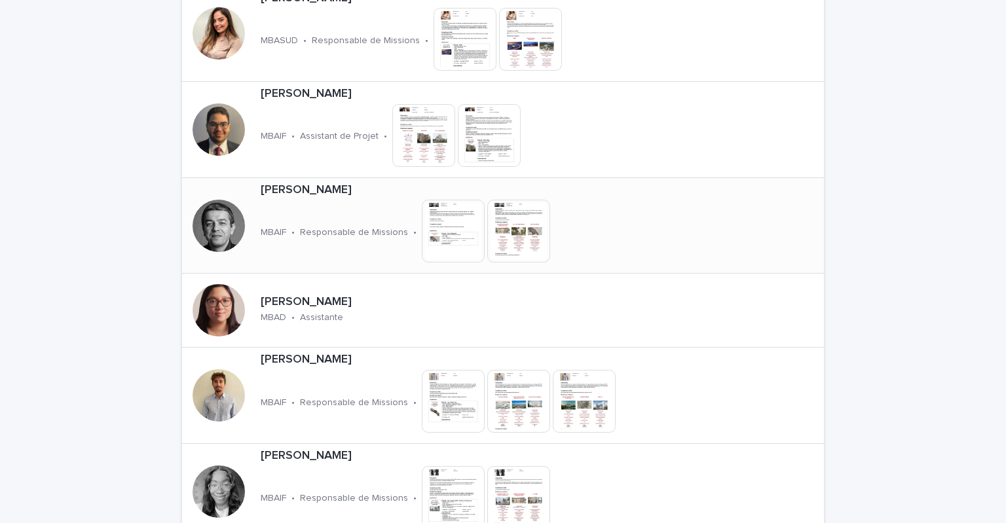
click at [364, 189] on p "[PERSON_NAME]" at bounding box center [452, 190] width 383 height 14
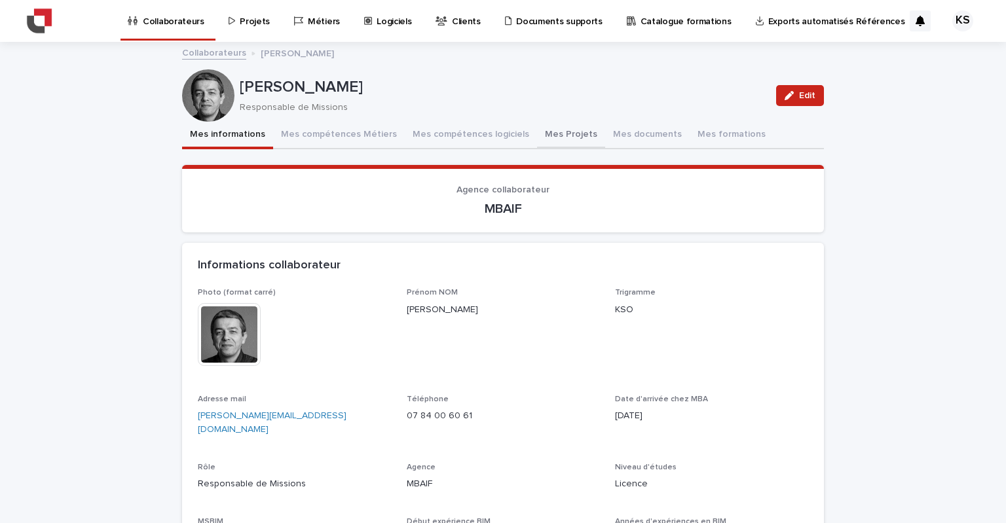
click at [555, 132] on button "Mes Projets" at bounding box center [571, 136] width 68 height 28
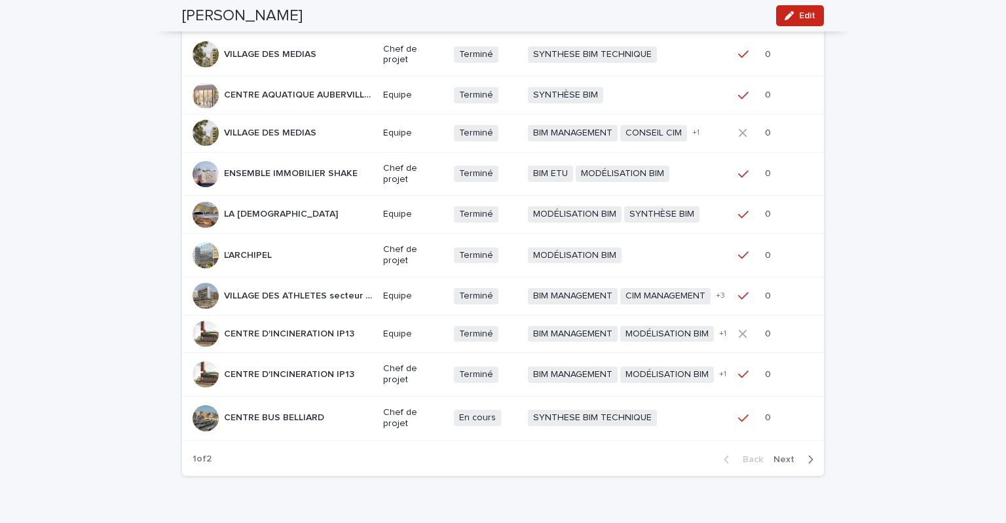
scroll to position [262, 0]
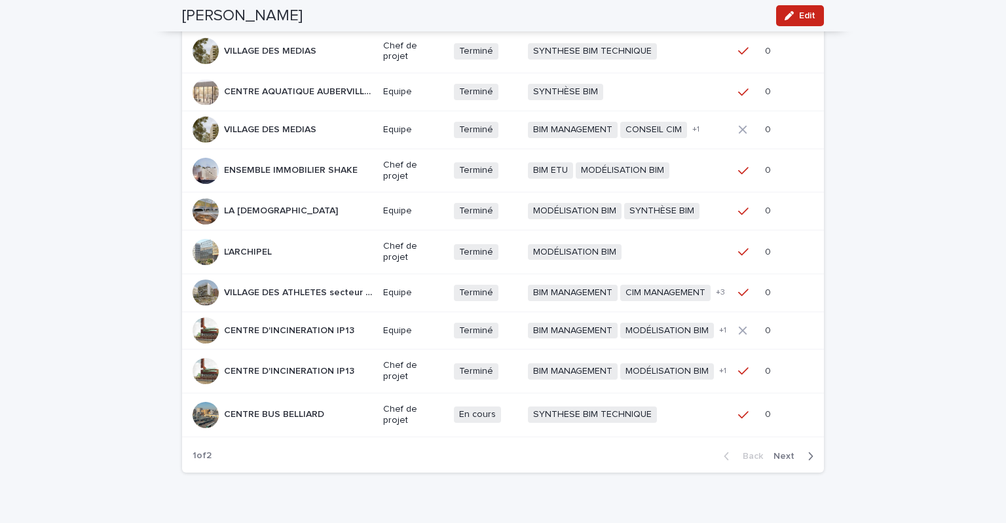
click at [781, 453] on span "Next" at bounding box center [787, 456] width 29 height 9
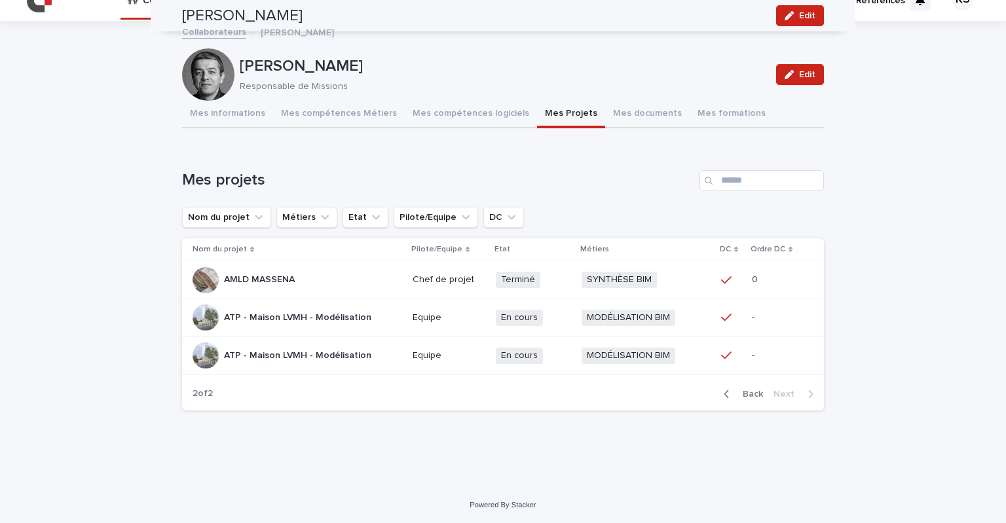
scroll to position [20, 0]
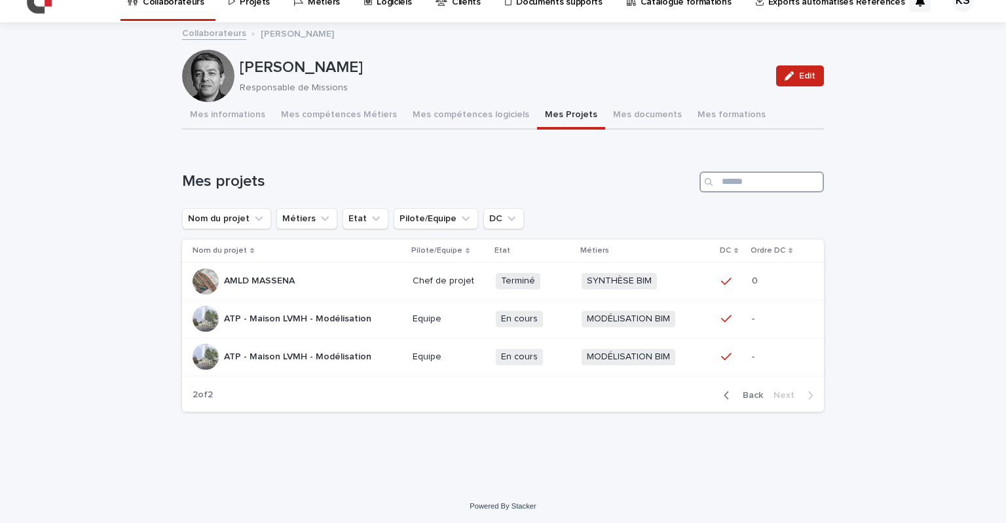
click at [720, 183] on input "Search" at bounding box center [761, 182] width 124 height 21
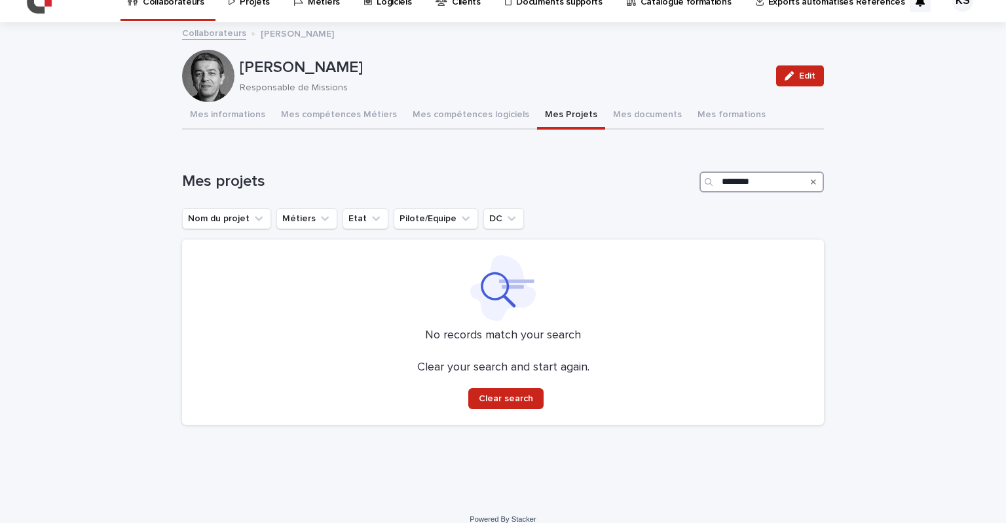
type input "*********"
drag, startPoint x: 755, startPoint y: 181, endPoint x: 693, endPoint y: 191, distance: 63.0
click at [693, 191] on div "Mes projets *********" at bounding box center [503, 182] width 642 height 21
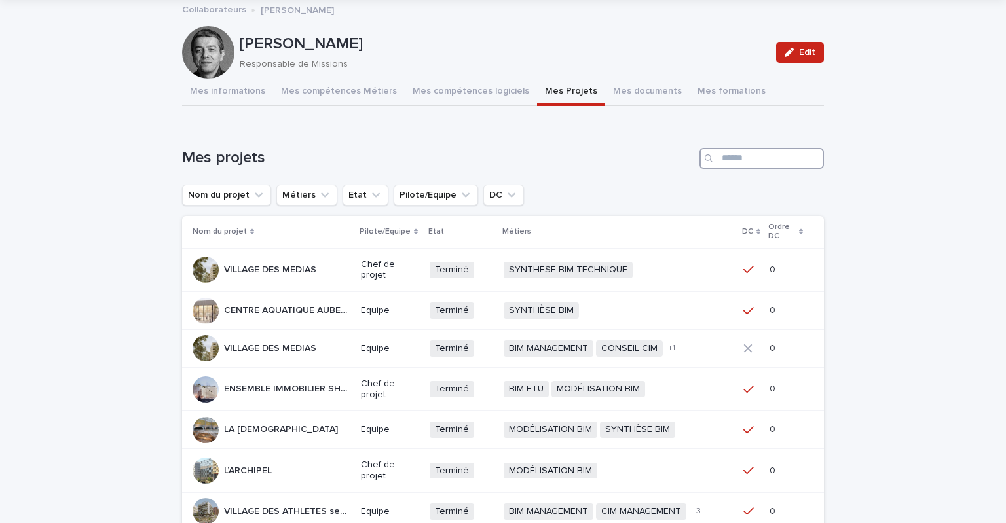
scroll to position [0, 0]
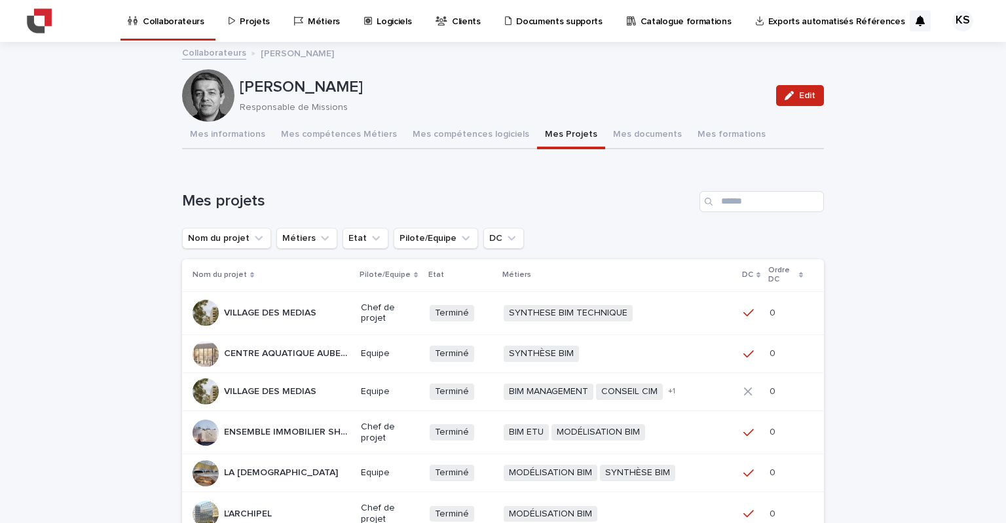
click at [242, 20] on p "Projets" at bounding box center [255, 14] width 30 height 28
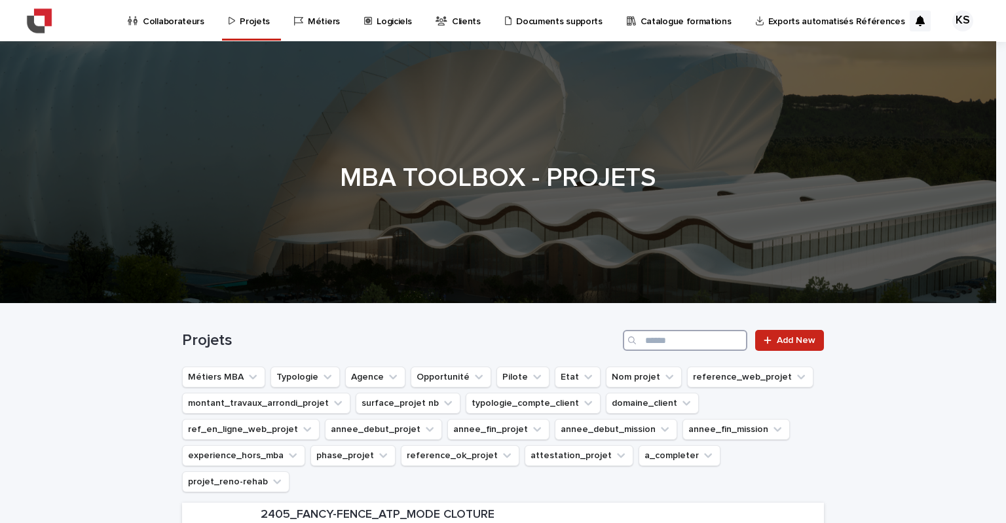
click at [677, 337] on input "Search" at bounding box center [685, 340] width 124 height 21
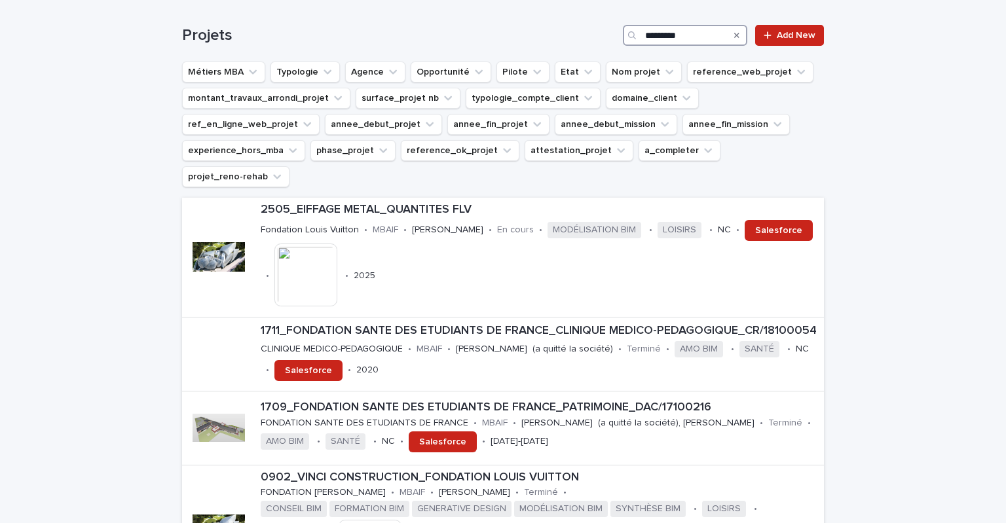
scroll to position [87, 0]
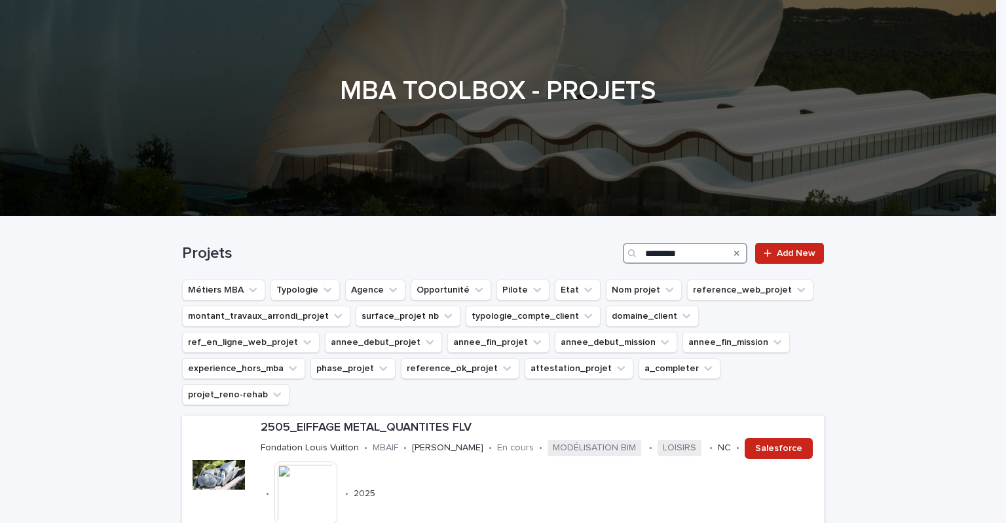
click at [680, 255] on input "*********" at bounding box center [685, 253] width 124 height 21
type input "**********"
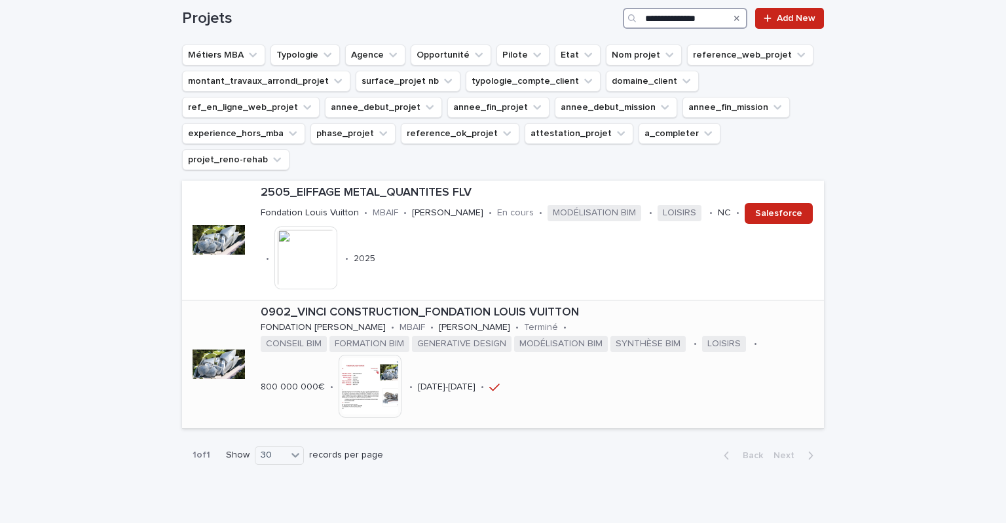
scroll to position [346, 0]
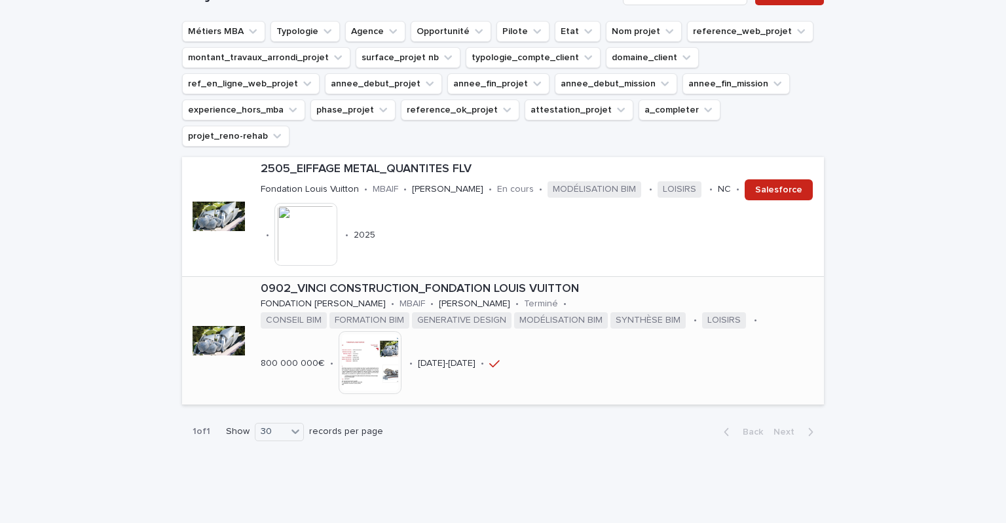
click at [339, 331] on img at bounding box center [370, 362] width 63 height 63
